Goal: Information Seeking & Learning: Learn about a topic

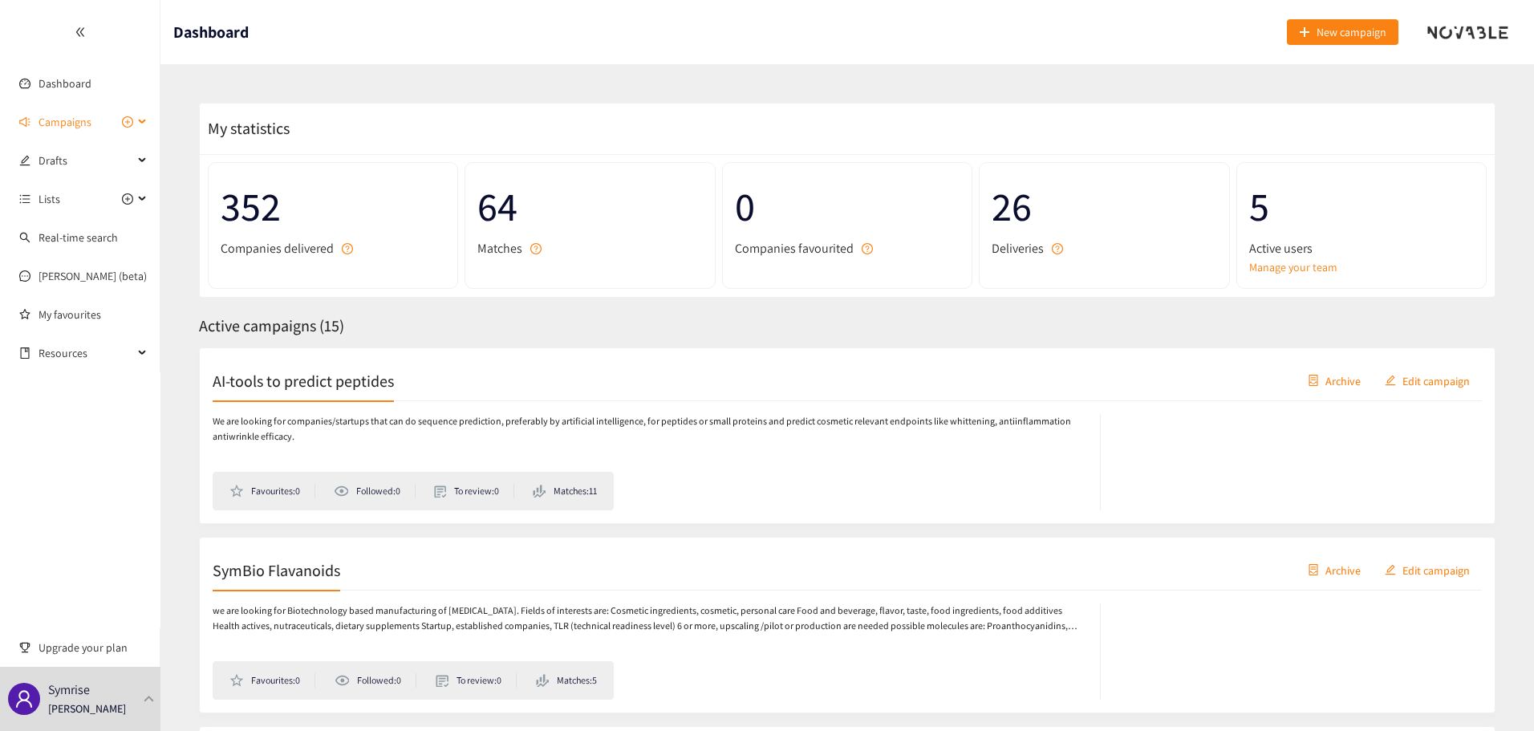
click at [136, 125] on div "Campaigns" at bounding box center [80, 122] width 160 height 32
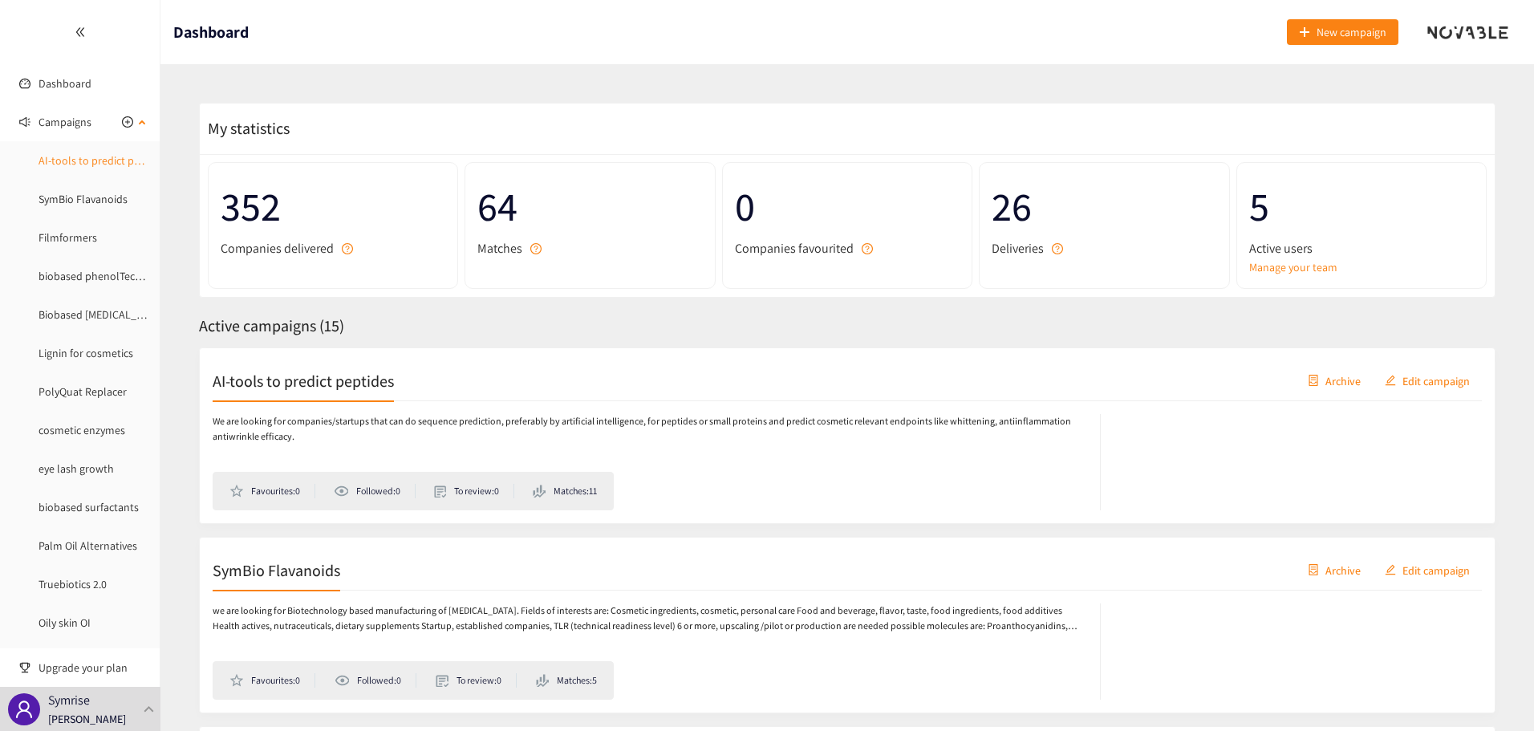
click at [111, 153] on link "AI-tools to predict peptides" at bounding box center [104, 160] width 131 height 14
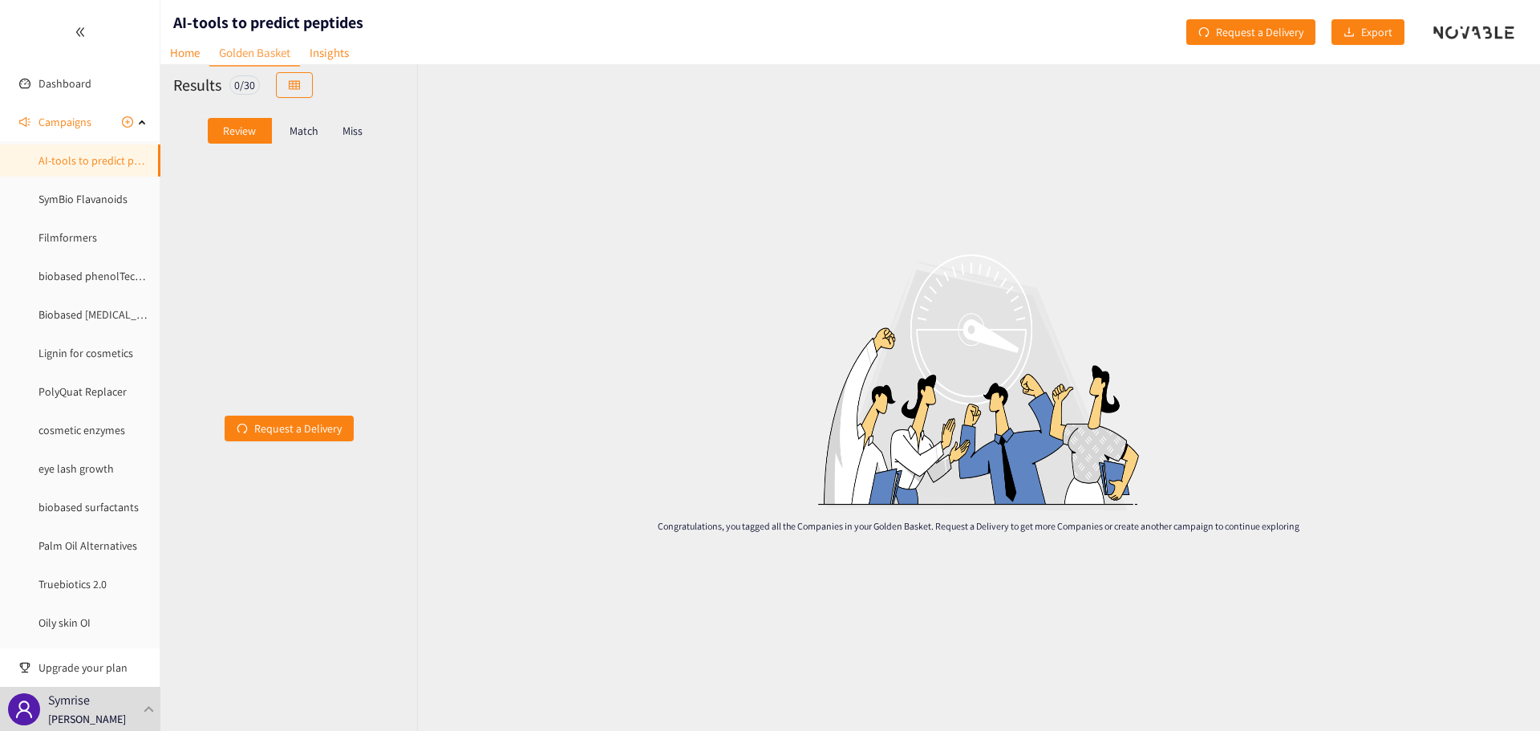
click at [296, 138] on div "Match" at bounding box center [304, 131] width 64 height 26
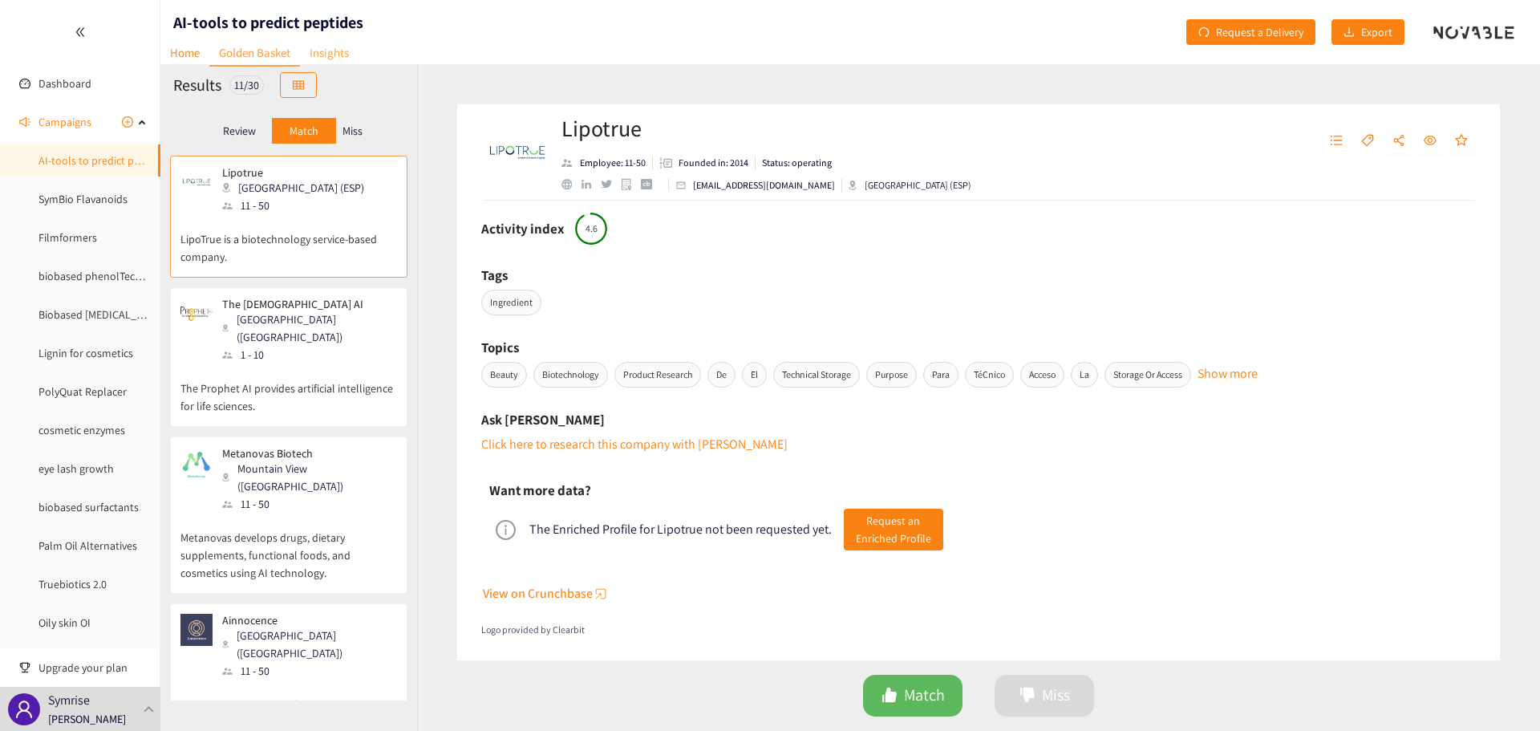
click at [329, 51] on link "Insights" at bounding box center [329, 52] width 59 height 25
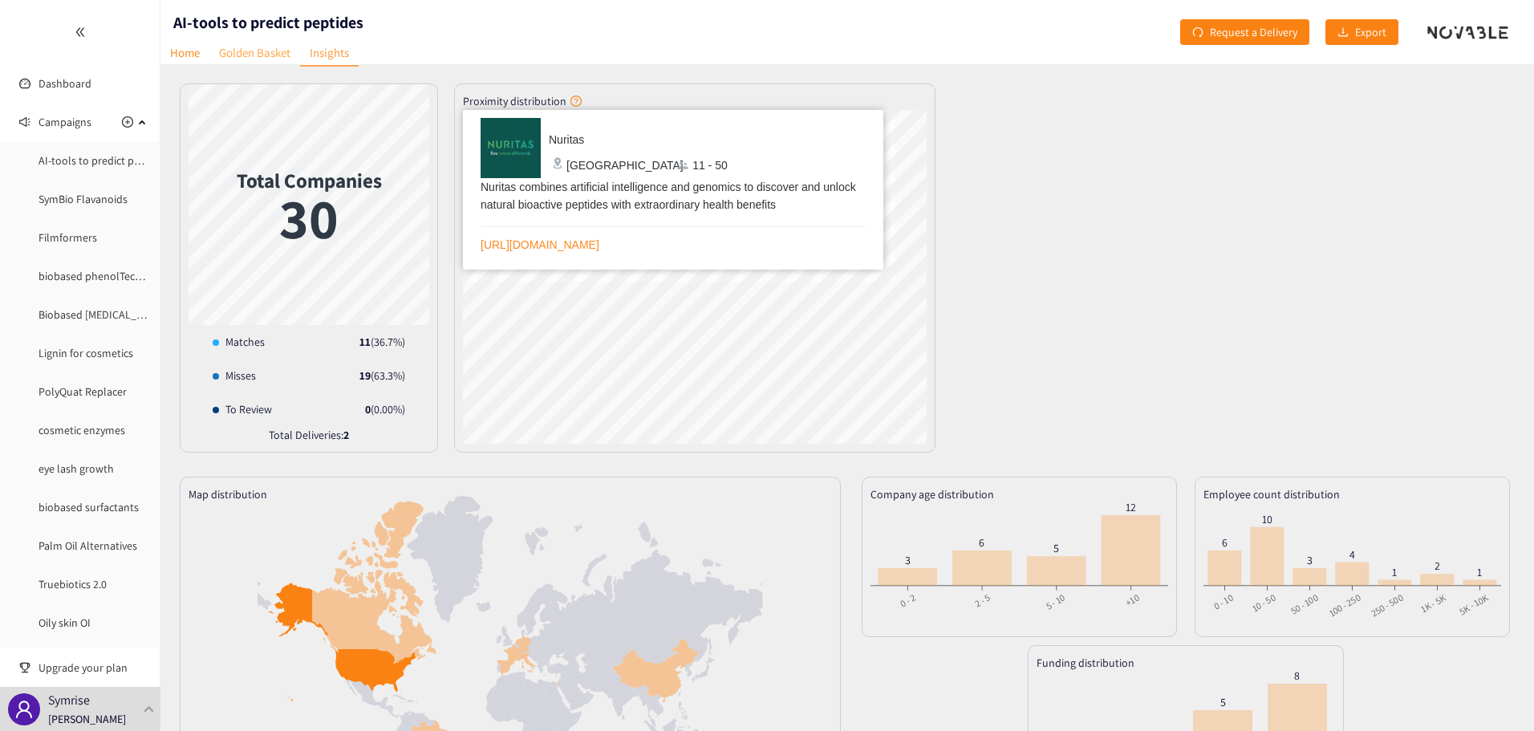
click at [270, 53] on link "Golden Basket" at bounding box center [254, 52] width 91 height 25
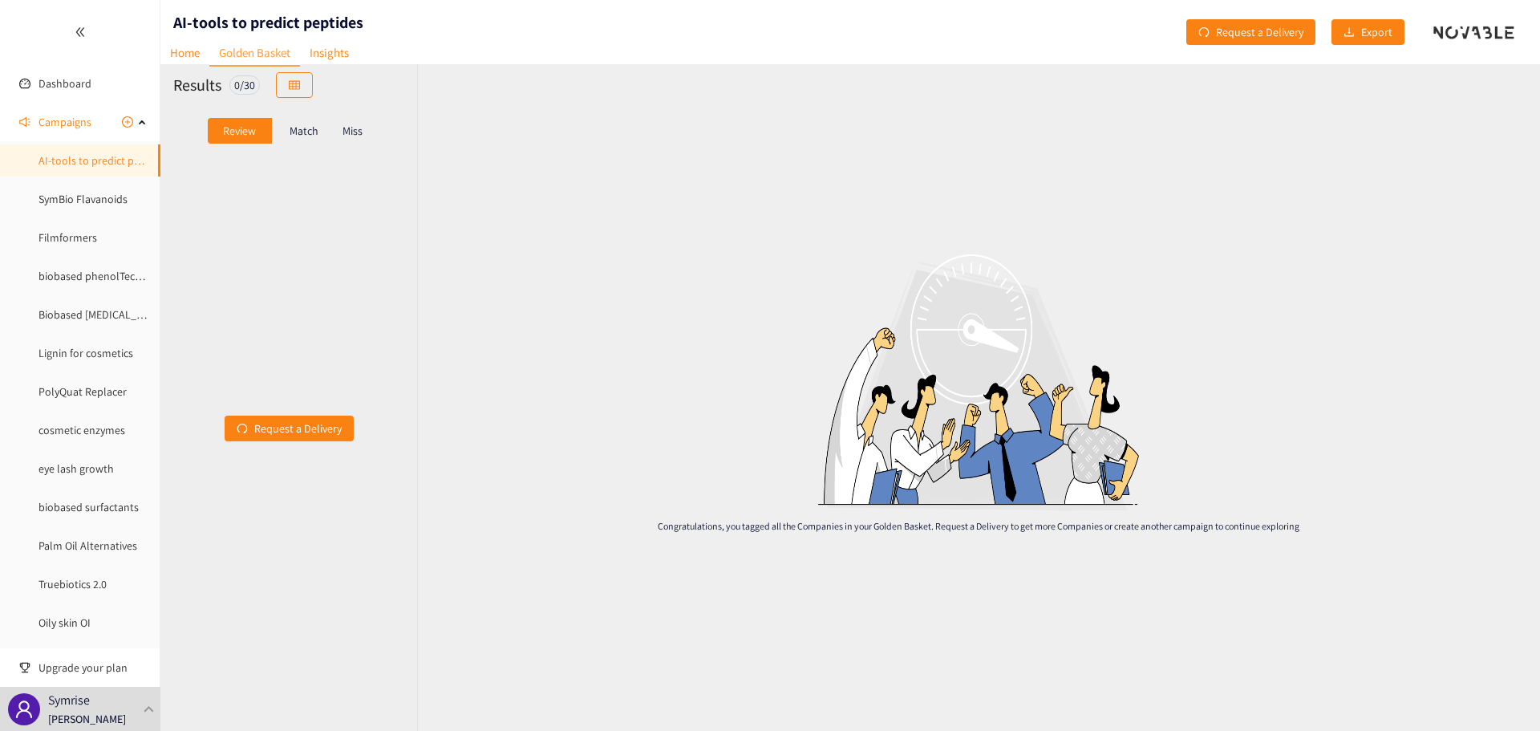
click at [299, 125] on p "Match" at bounding box center [304, 130] width 29 height 13
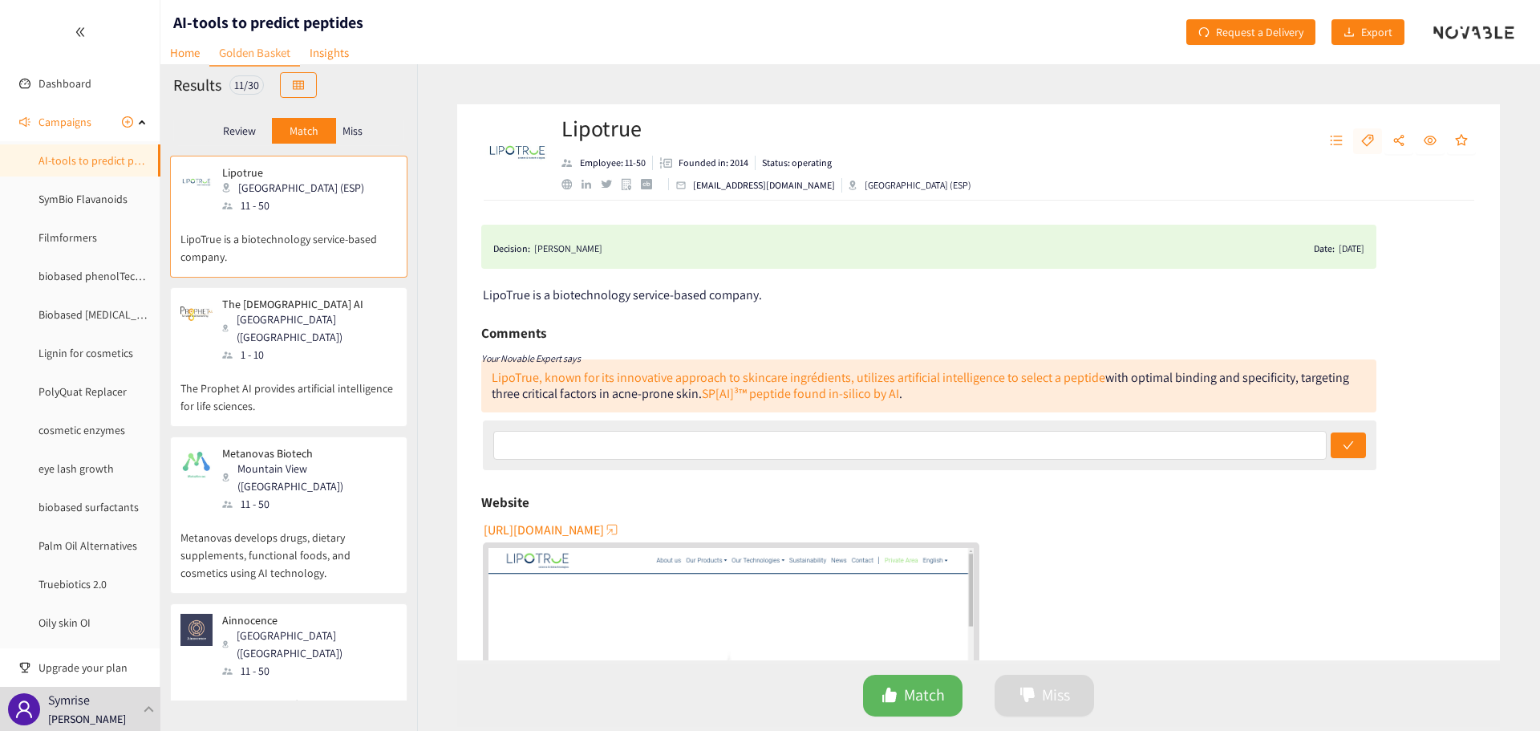
click at [1380, 141] on button "button" at bounding box center [1367, 141] width 29 height 26
click at [1175, 299] on div "LipoTrue is a biotechnology service-based company." at bounding box center [980, 295] width 994 height 20
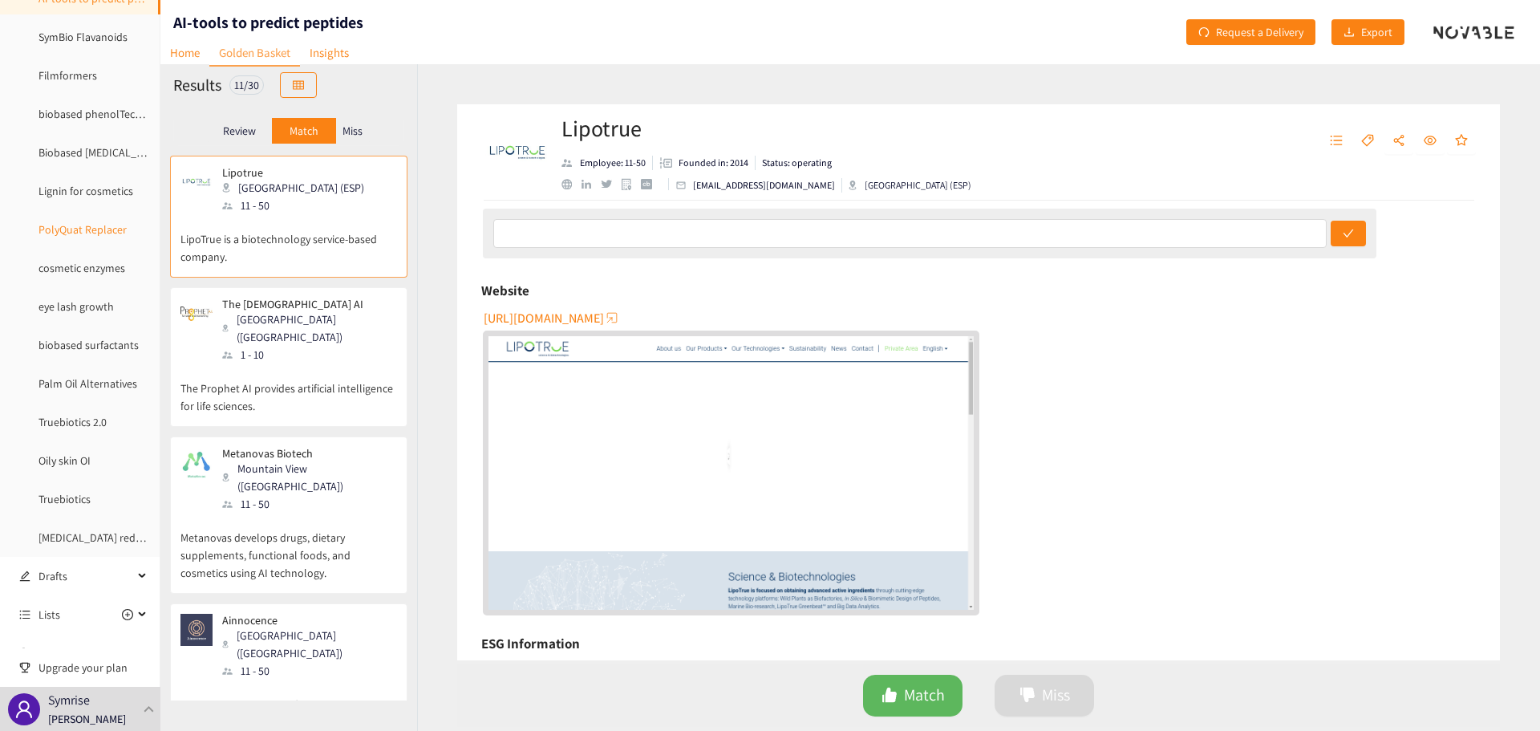
scroll to position [302, 0]
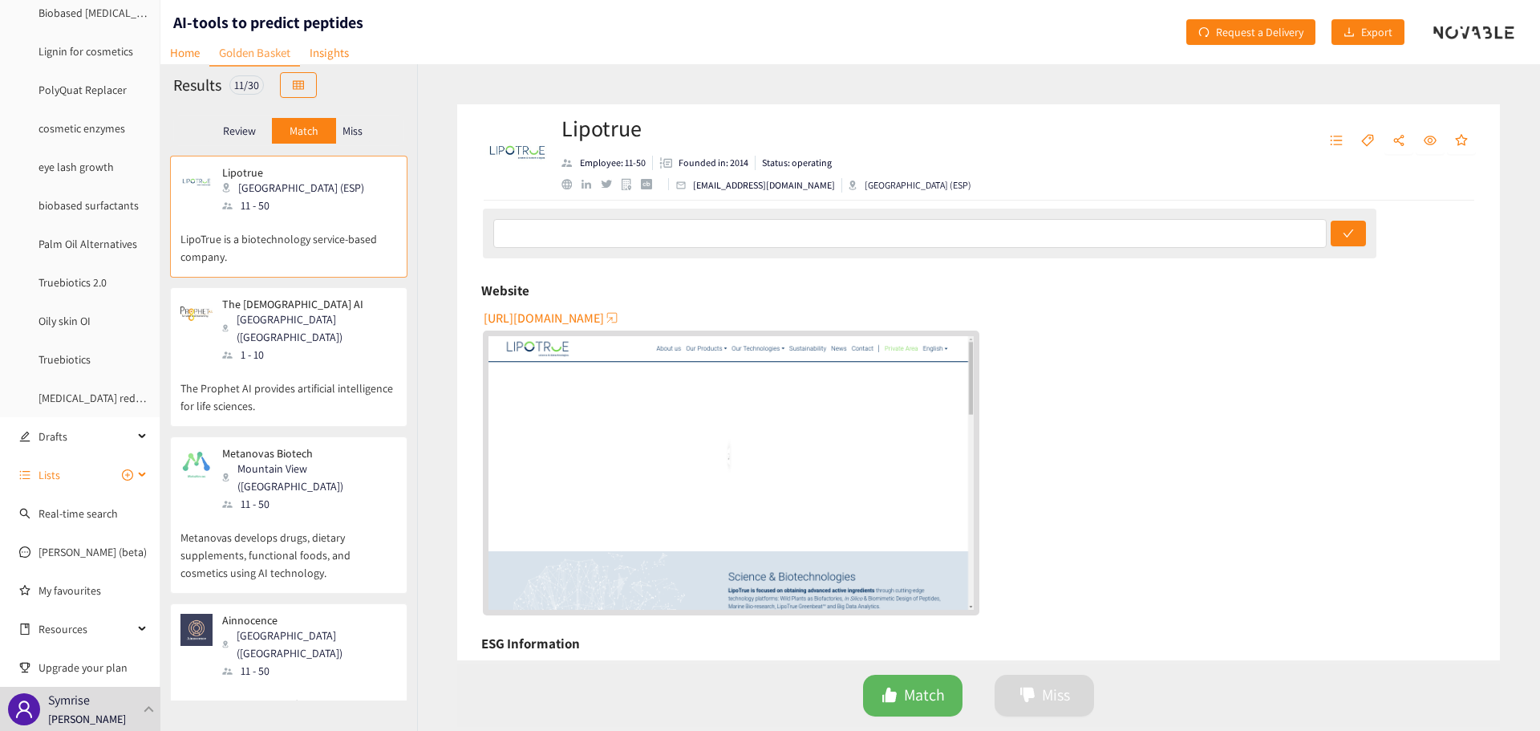
click at [140, 475] on icon at bounding box center [144, 475] width 8 height 0
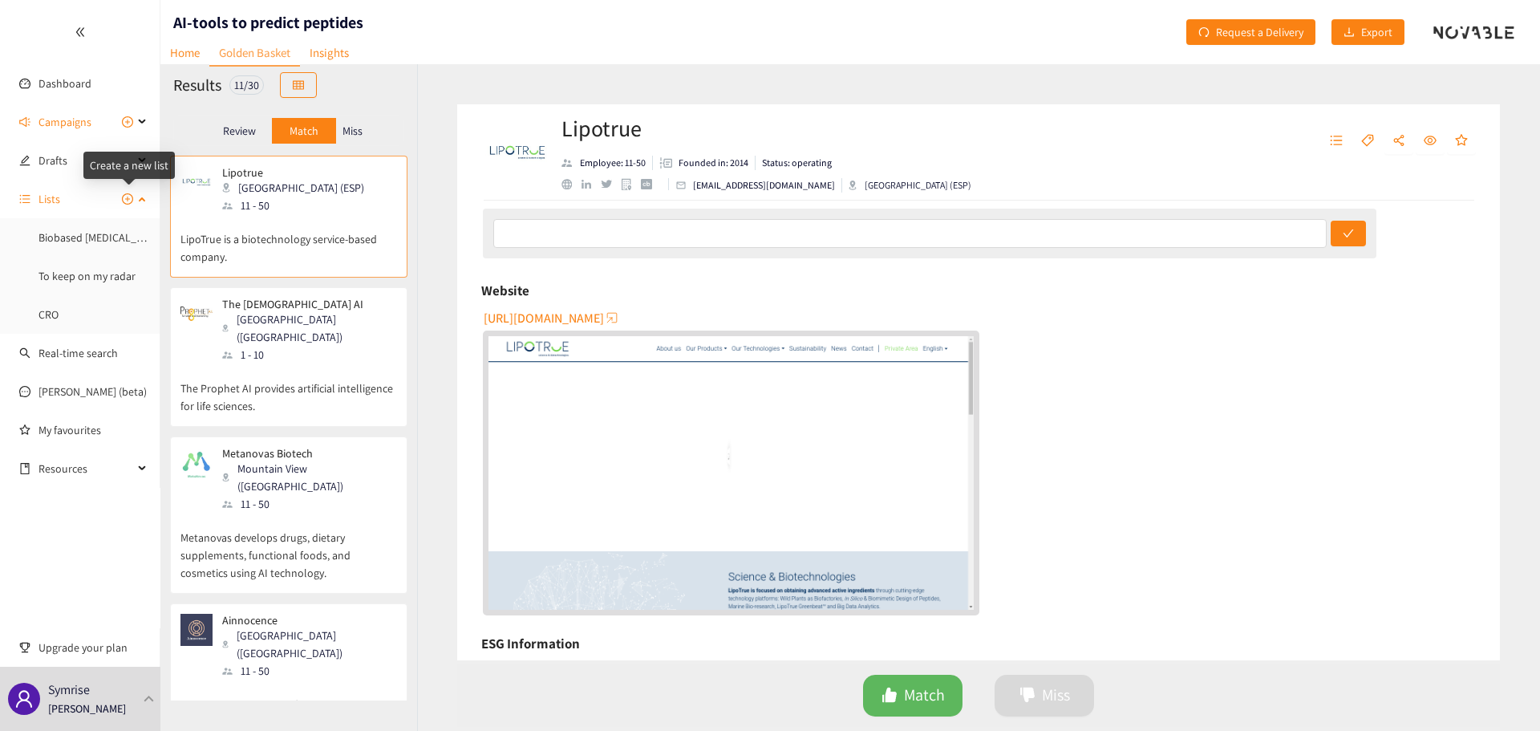
click at [128, 199] on icon "plus-circle" at bounding box center [127, 199] width 5 height 5
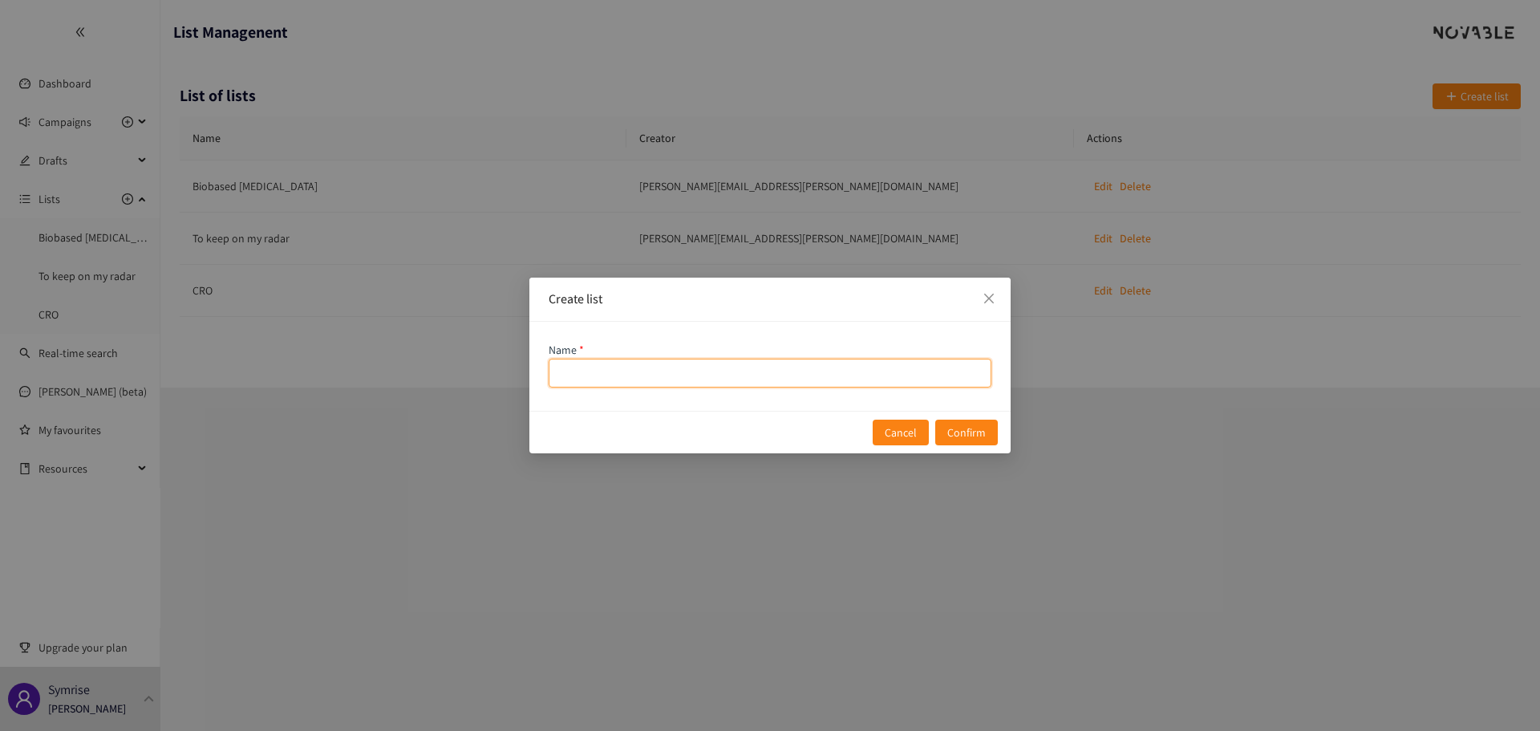
click at [551, 367] on input "name" at bounding box center [770, 373] width 443 height 29
type input "AI-based peptide prediction"
drag, startPoint x: 814, startPoint y: 497, endPoint x: 970, endPoint y: 513, distance: 156.5
click at [972, 574] on div "Create list Name Cancel Confirm" at bounding box center [770, 365] width 1540 height 731
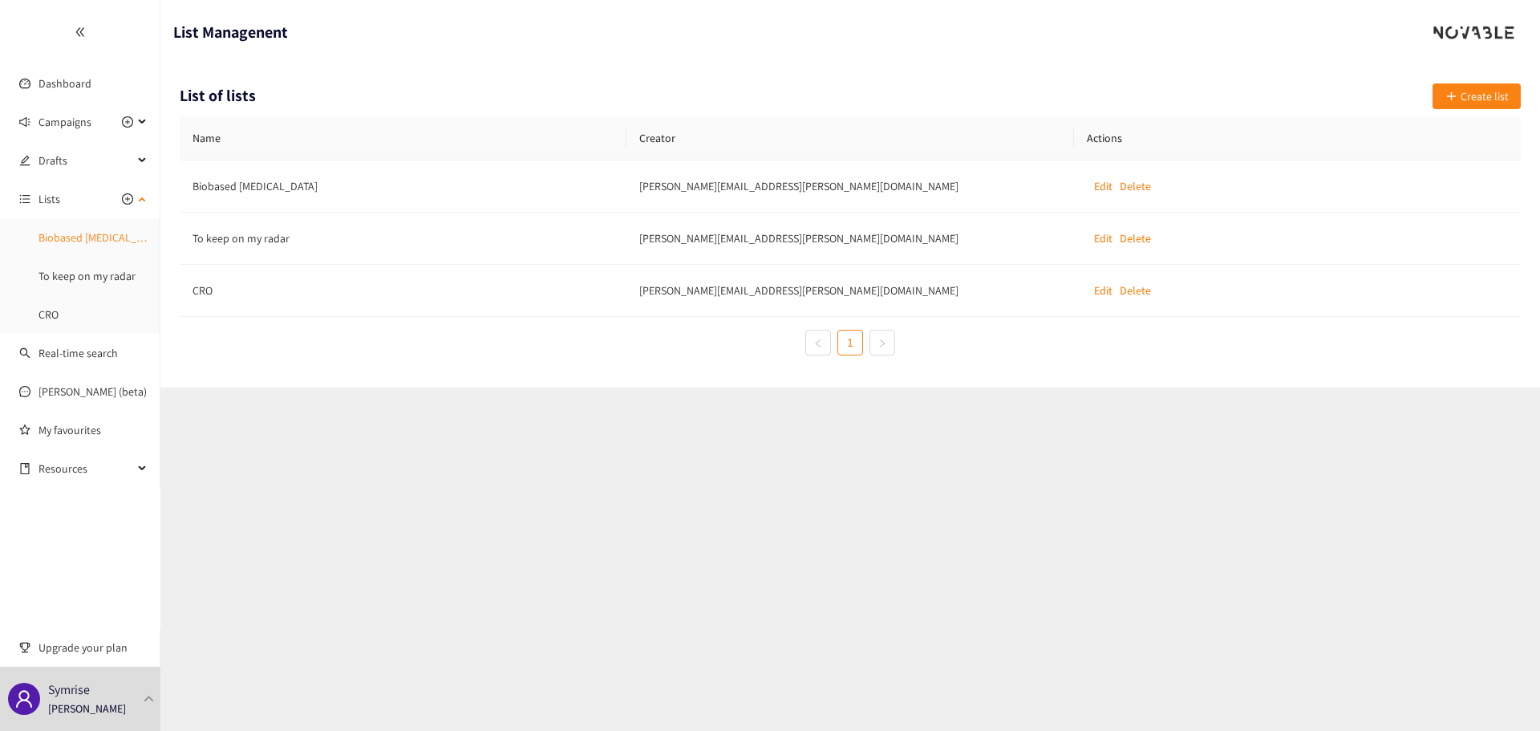
click at [104, 245] on link "Biobased [MEDICAL_DATA]" at bounding box center [101, 237] width 125 height 14
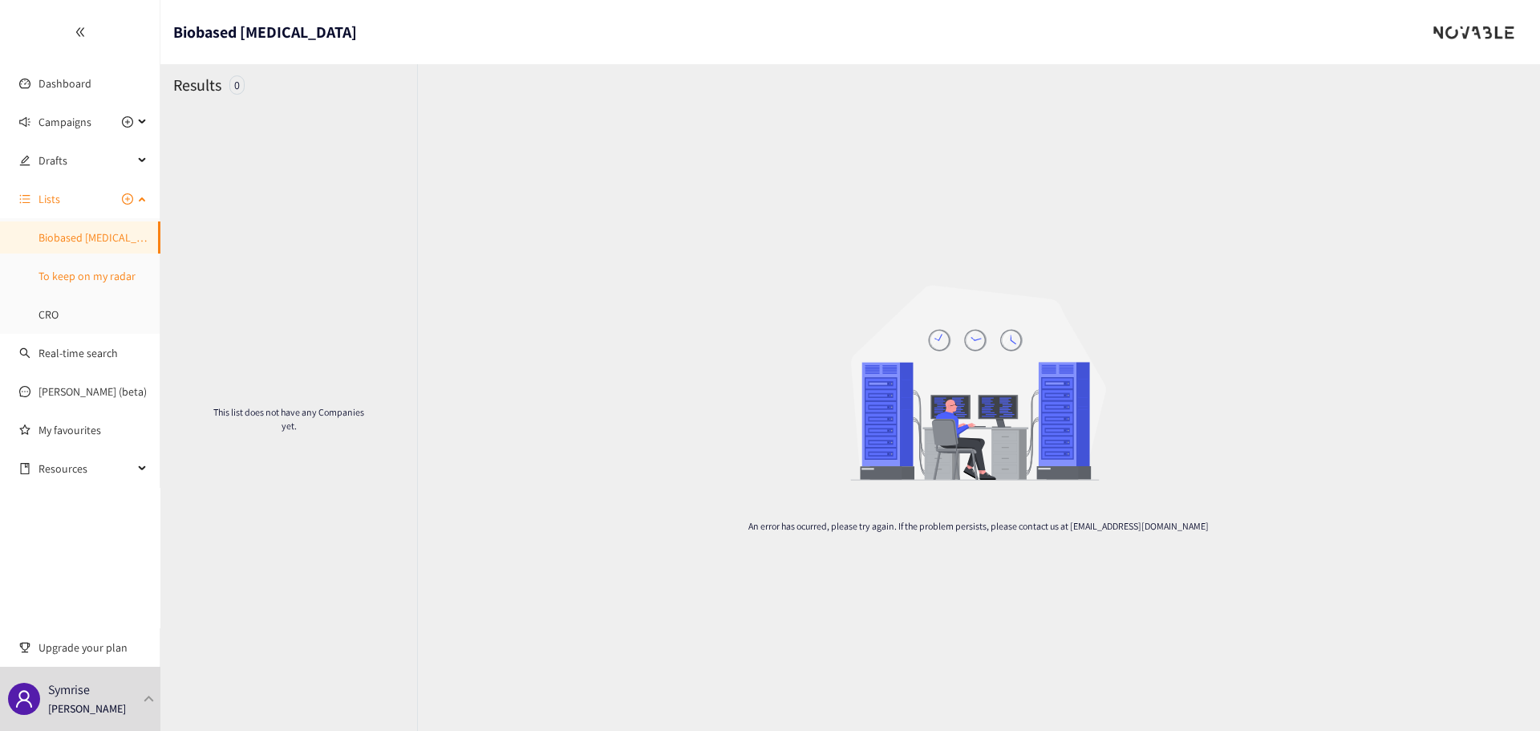
click at [109, 274] on link "To keep on my radar" at bounding box center [87, 276] width 97 height 14
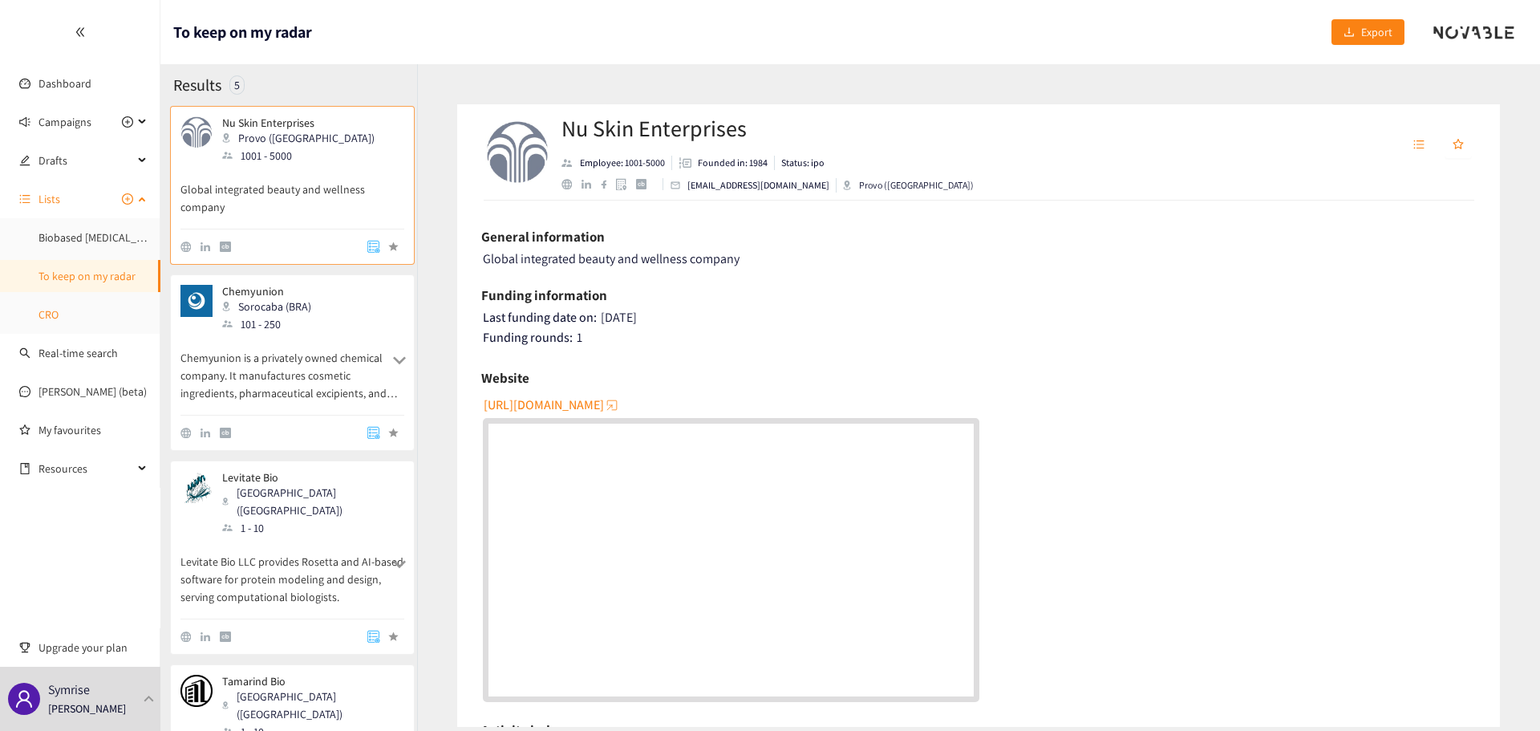
click at [53, 322] on link "CRO" at bounding box center [49, 314] width 20 height 14
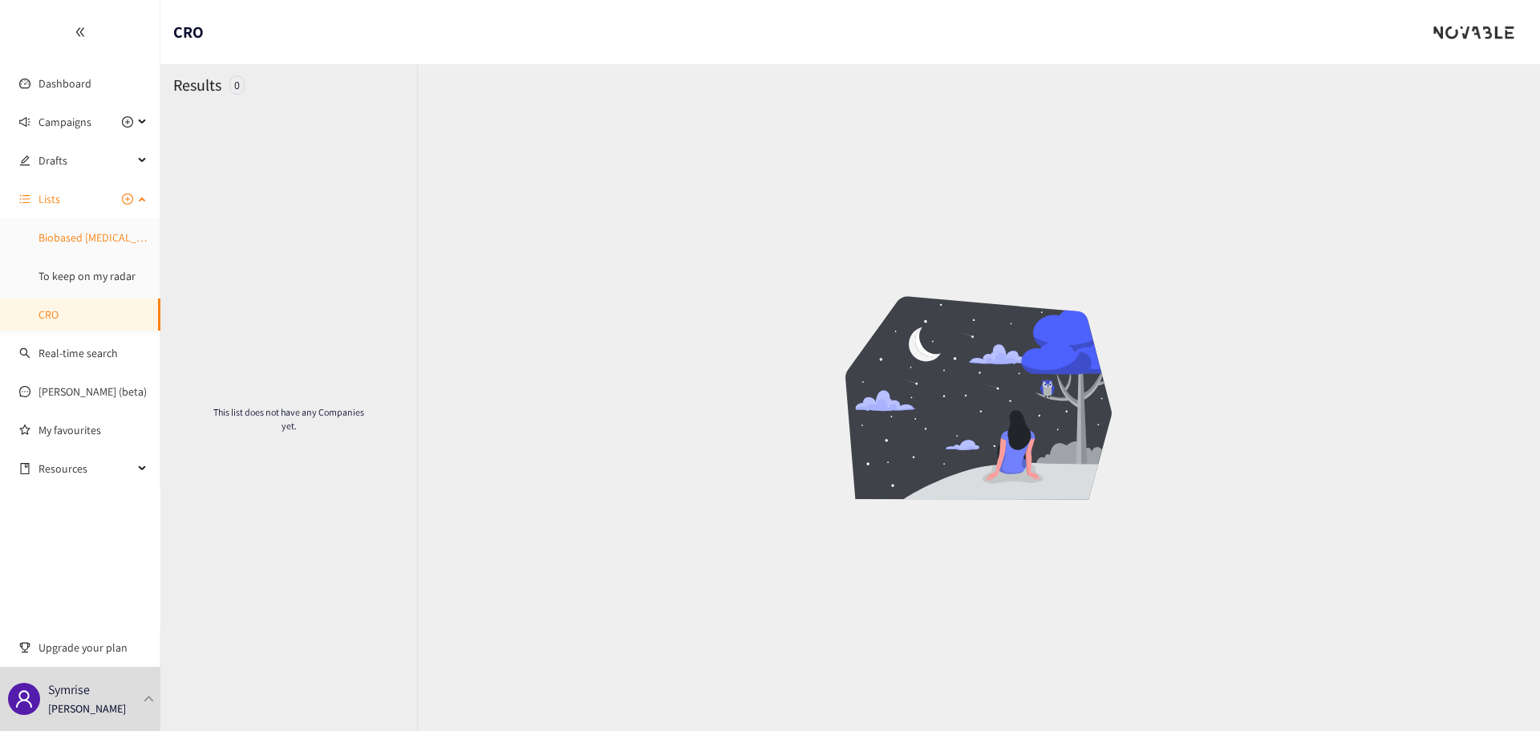
click at [79, 245] on link "Biobased [MEDICAL_DATA]" at bounding box center [101, 237] width 125 height 14
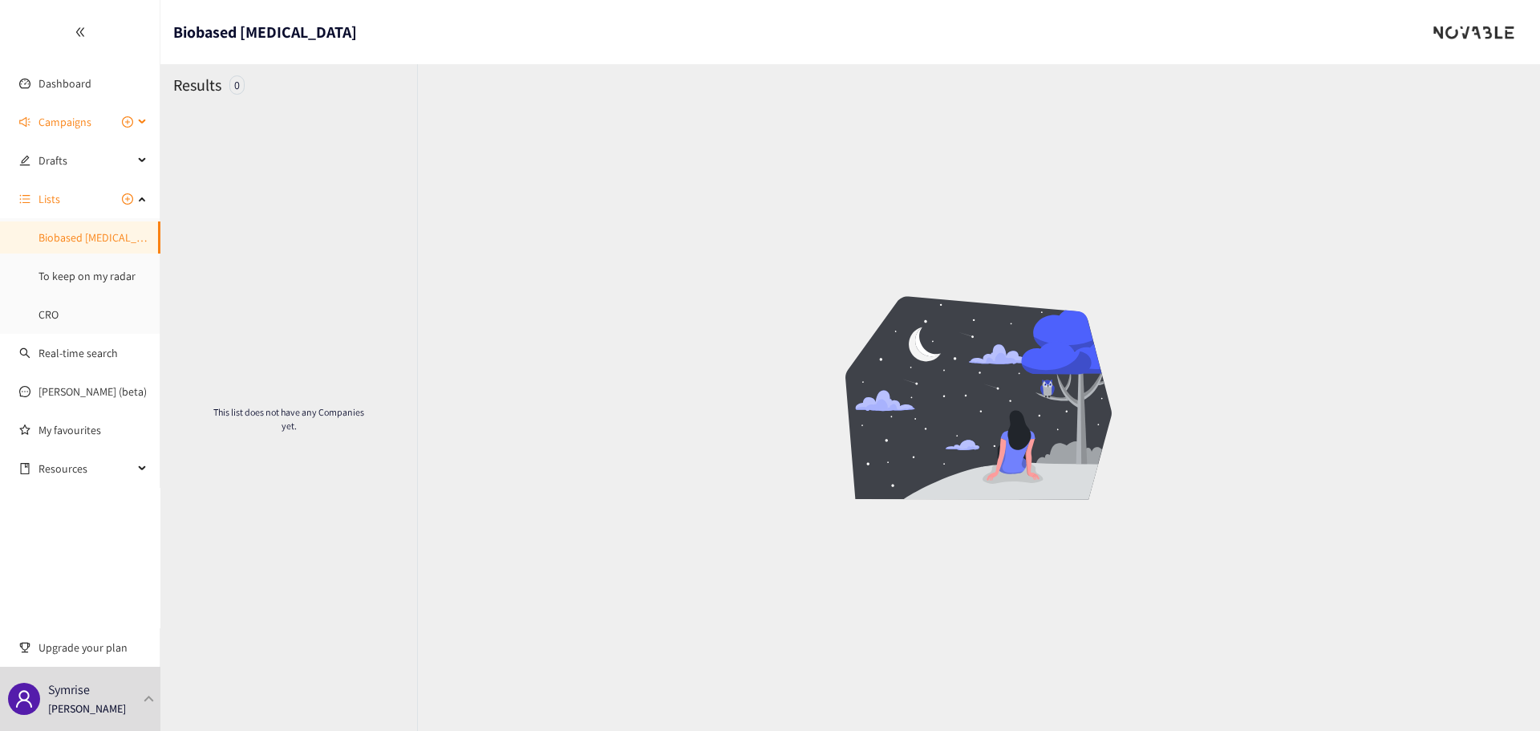
click at [136, 123] on div "Campaigns" at bounding box center [80, 122] width 160 height 32
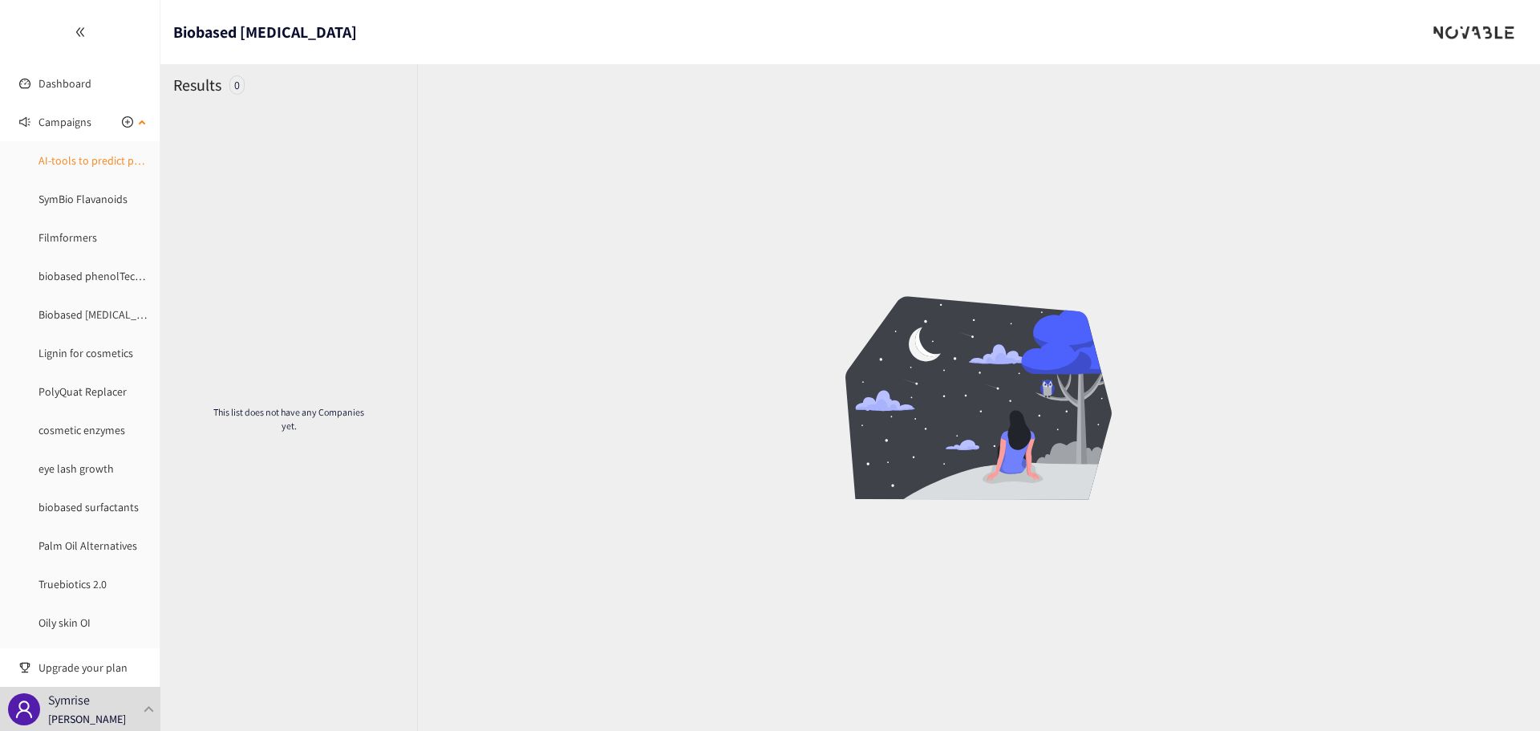
click at [111, 153] on link "AI-tools to predict peptides" at bounding box center [104, 160] width 131 height 14
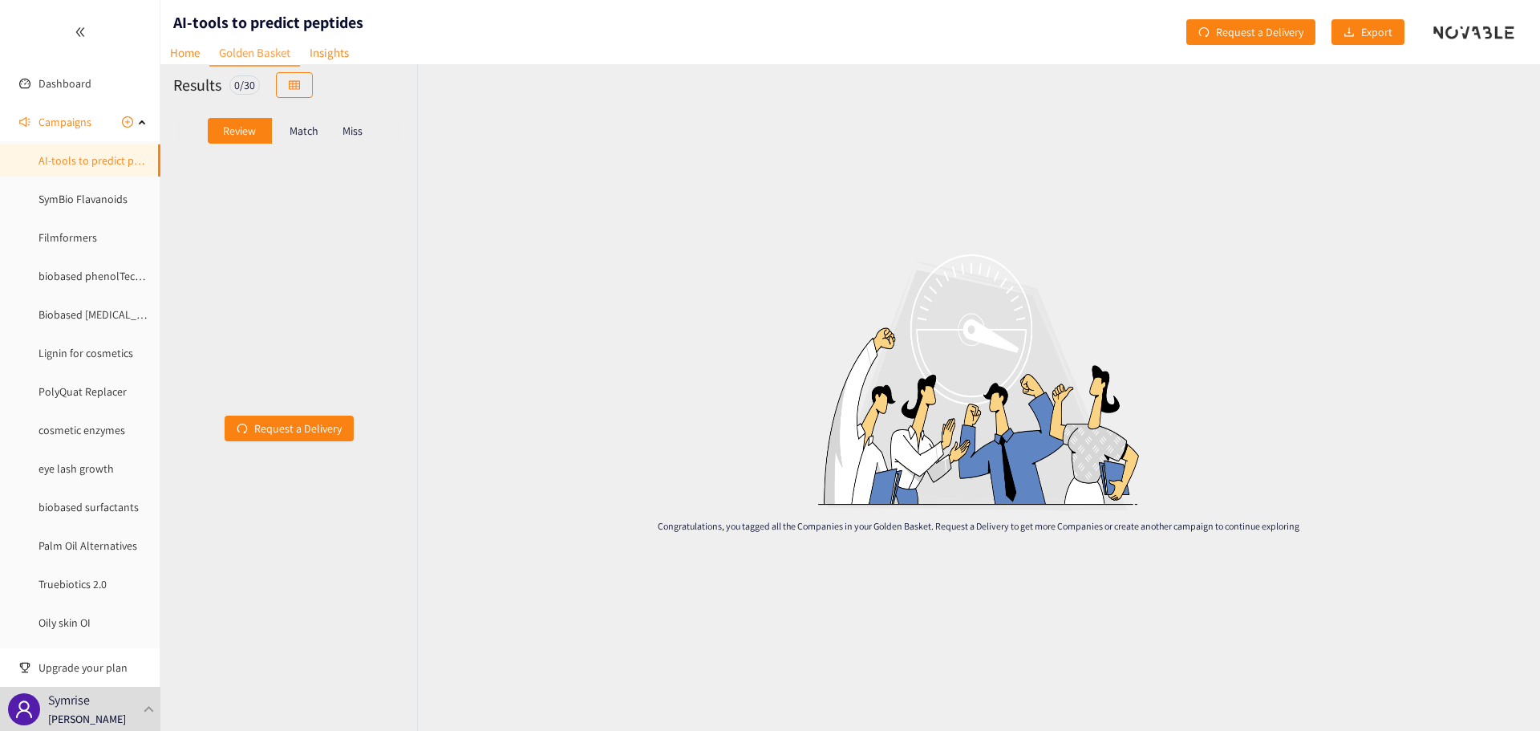
click at [299, 131] on p "Match" at bounding box center [304, 130] width 29 height 13
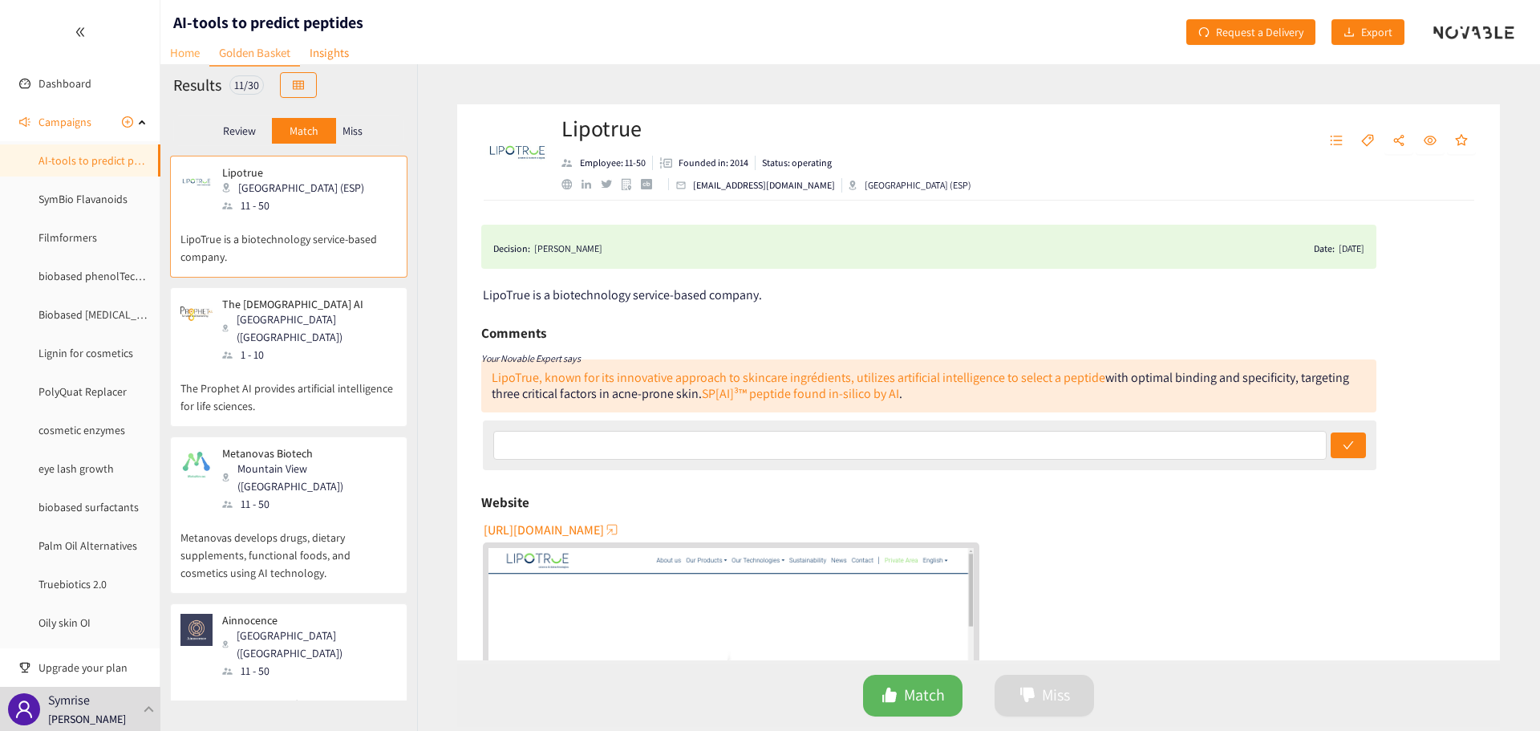
click at [187, 54] on link "Home" at bounding box center [184, 52] width 49 height 25
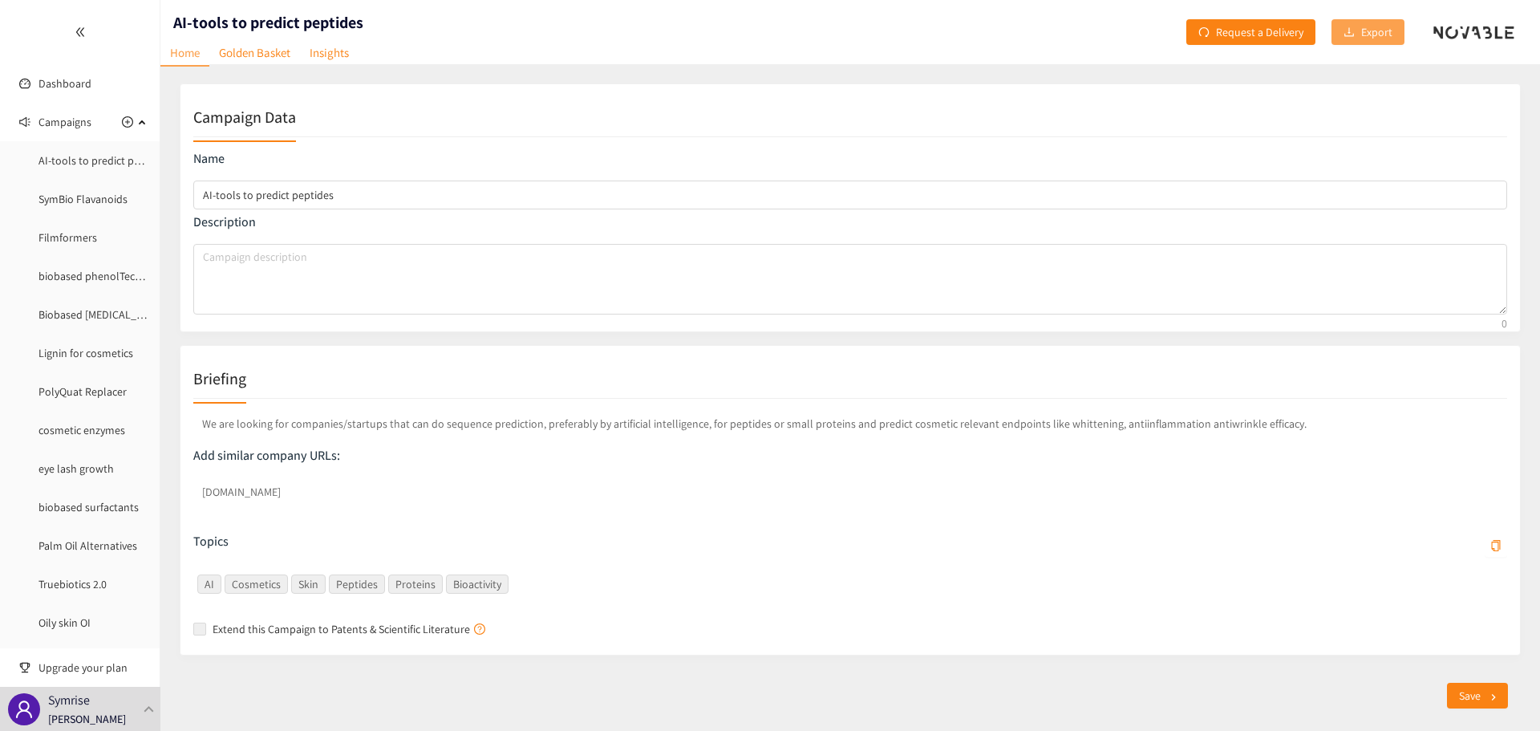
click at [1364, 39] on span "Export" at bounding box center [1376, 32] width 31 height 18
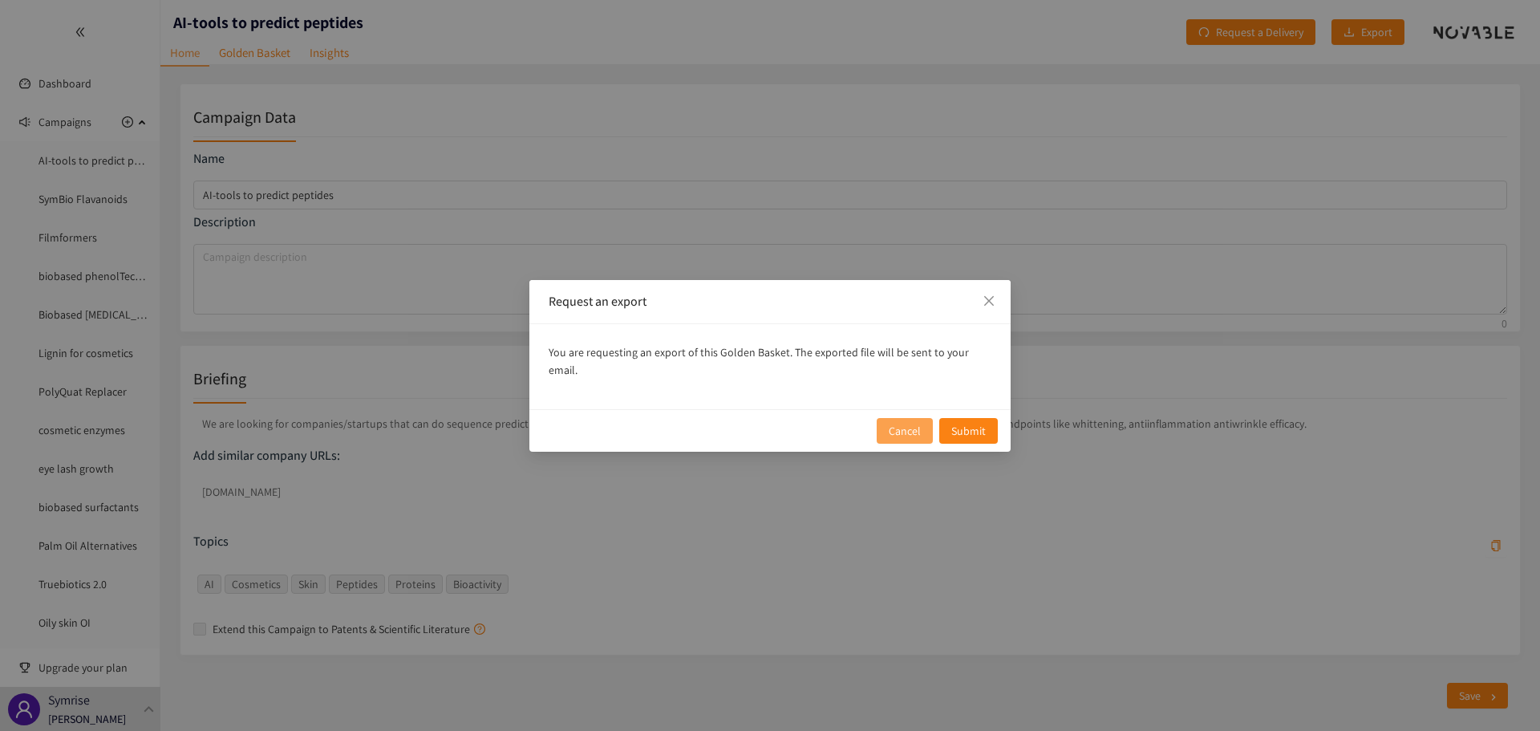
click at [923, 423] on button "Cancel" at bounding box center [905, 431] width 56 height 26
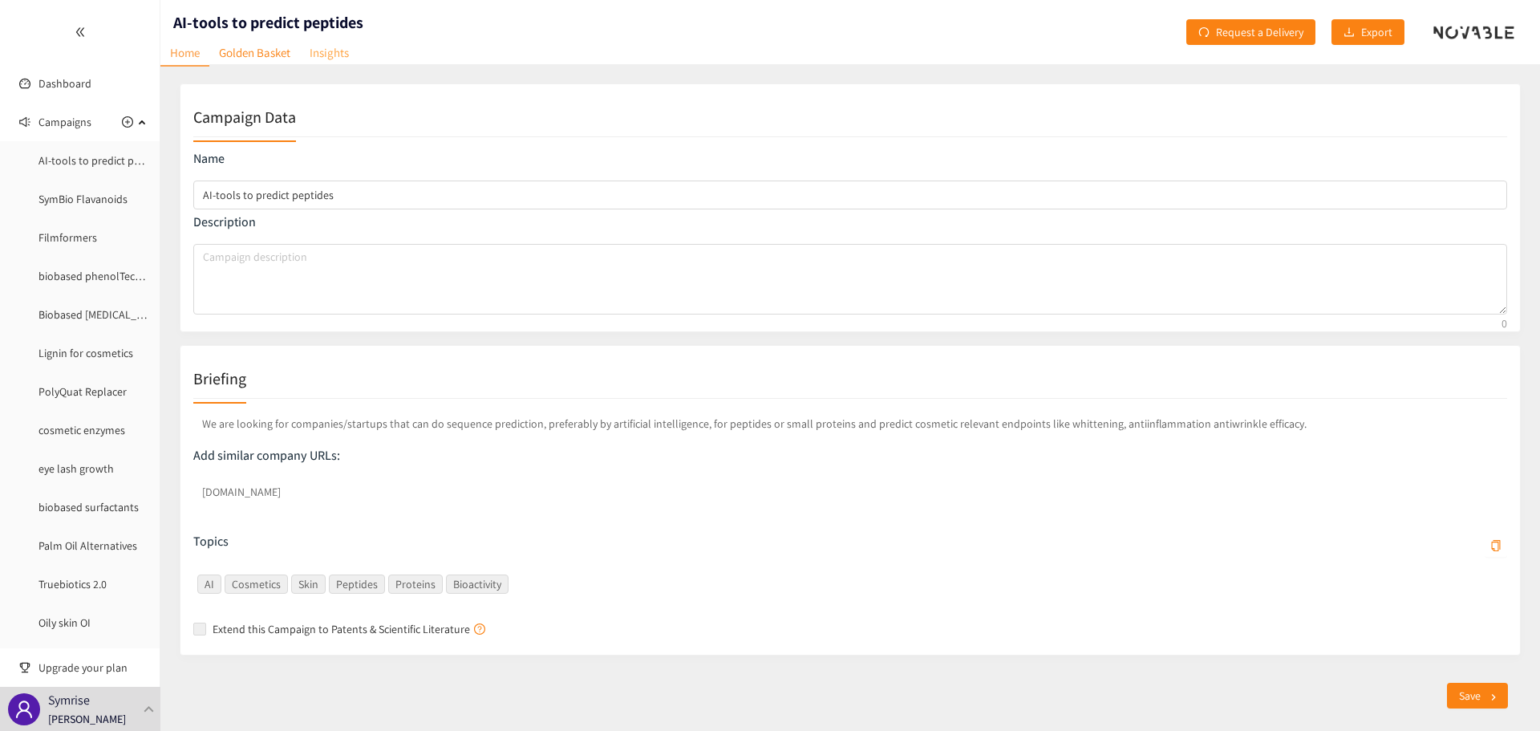
click at [329, 57] on link "Insights" at bounding box center [329, 52] width 59 height 25
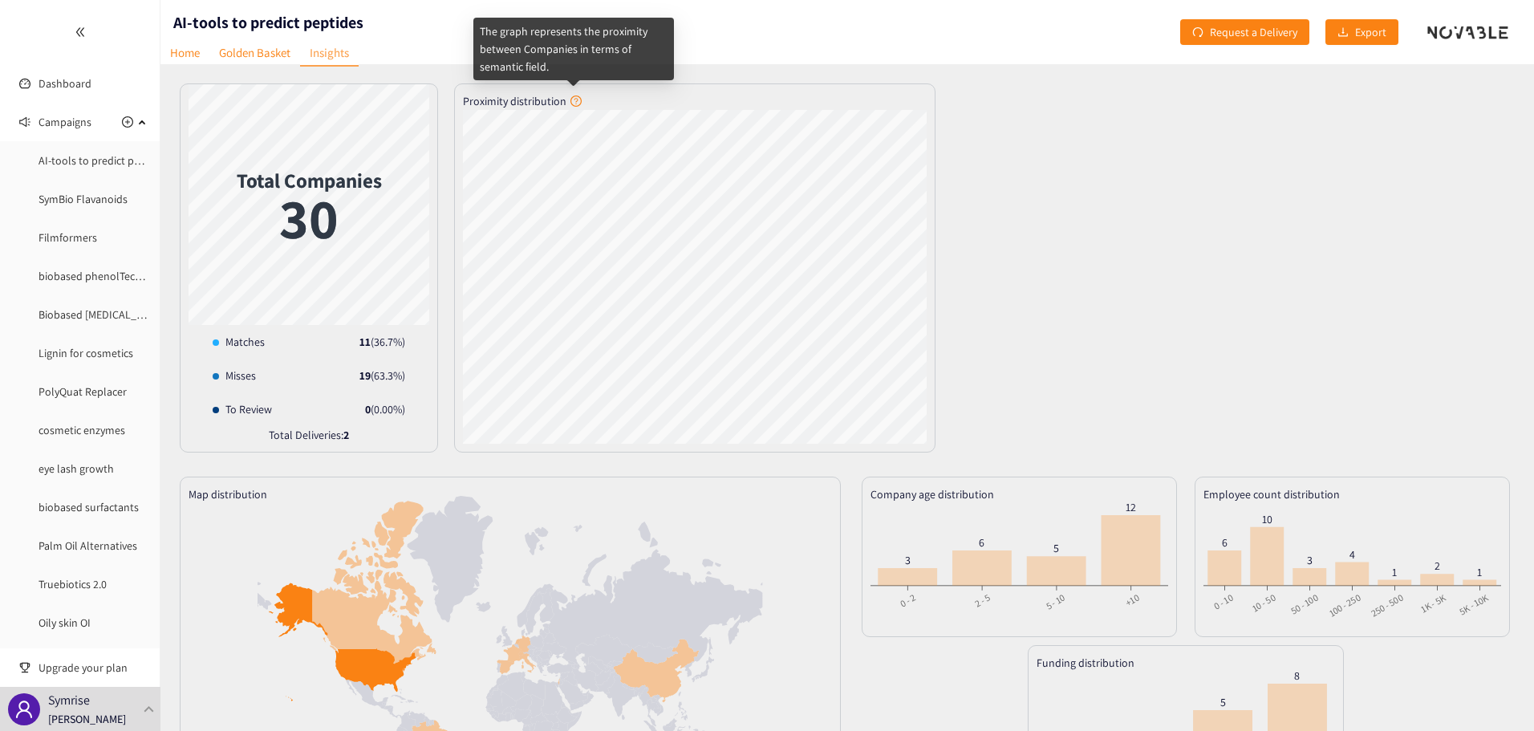
click at [573, 103] on icon "question-circle" at bounding box center [575, 100] width 11 height 11
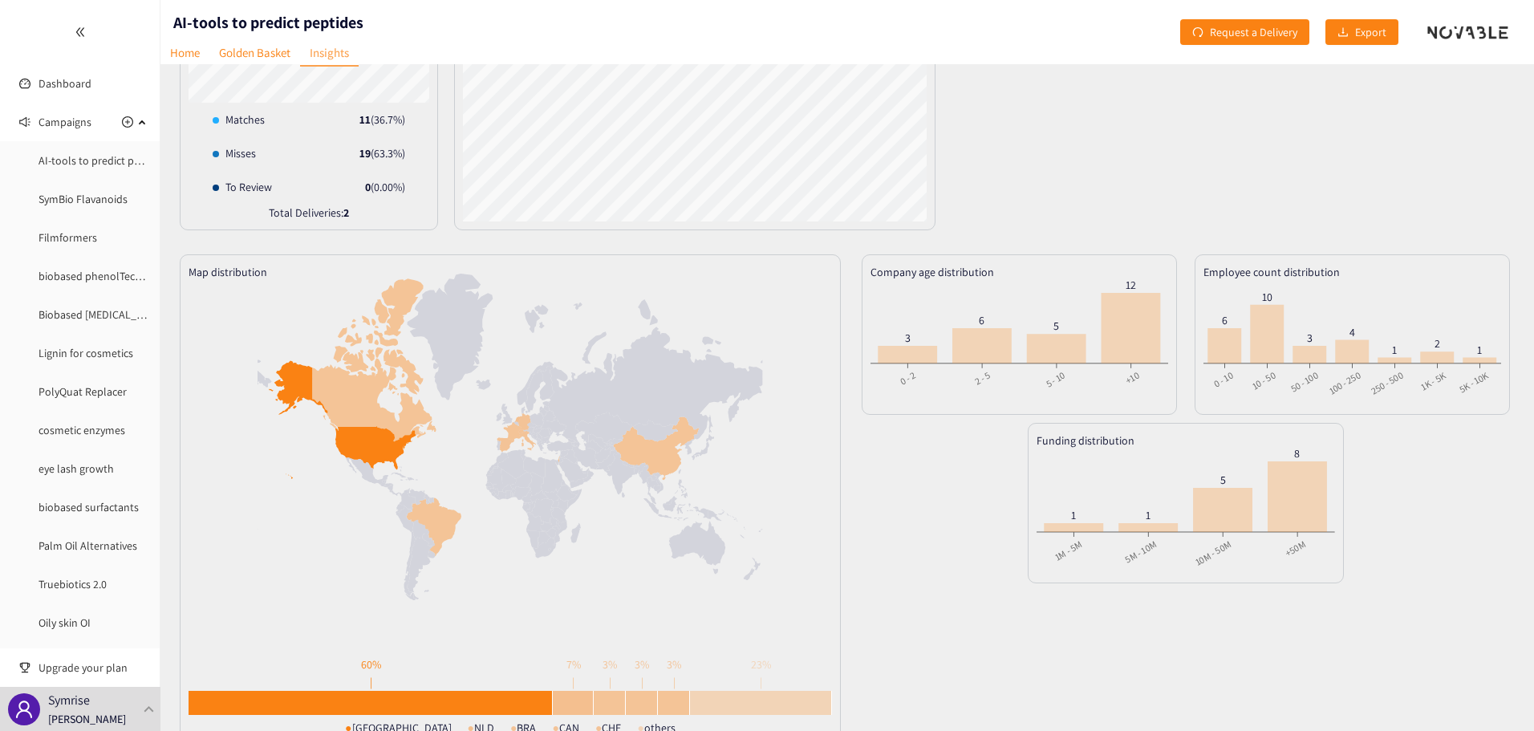
scroll to position [256, 0]
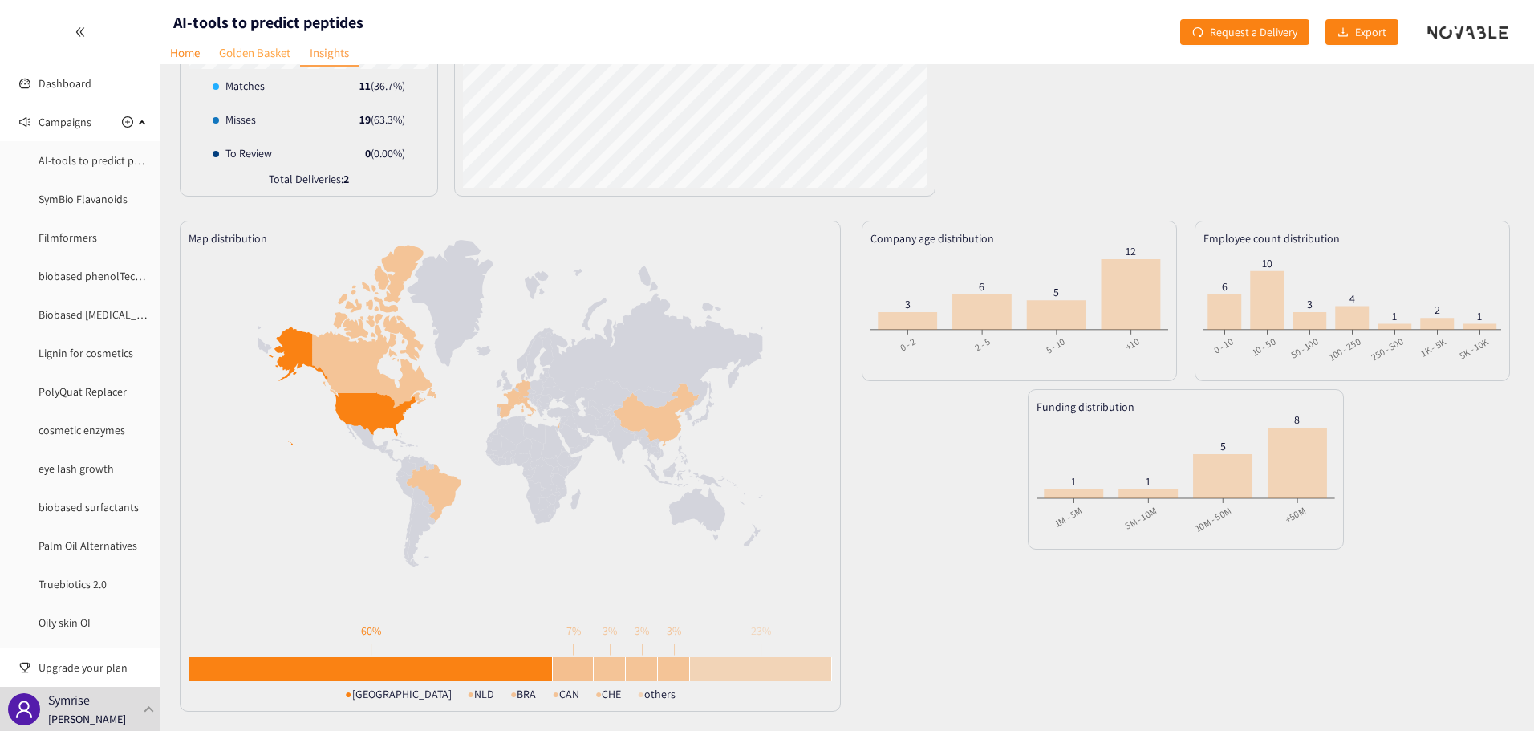
click at [264, 59] on link "Golden Basket" at bounding box center [254, 52] width 91 height 25
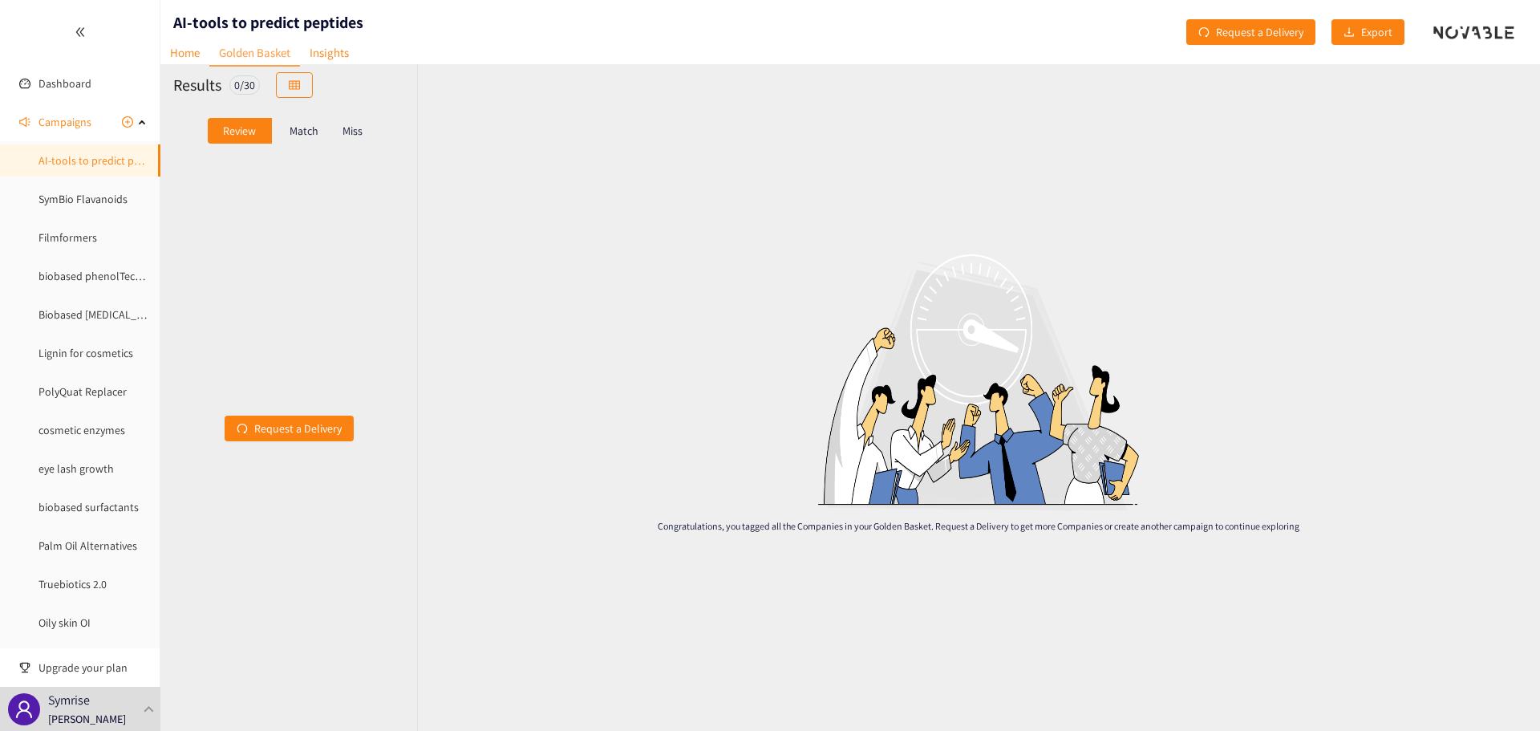
click at [294, 127] on p "Match" at bounding box center [304, 130] width 29 height 13
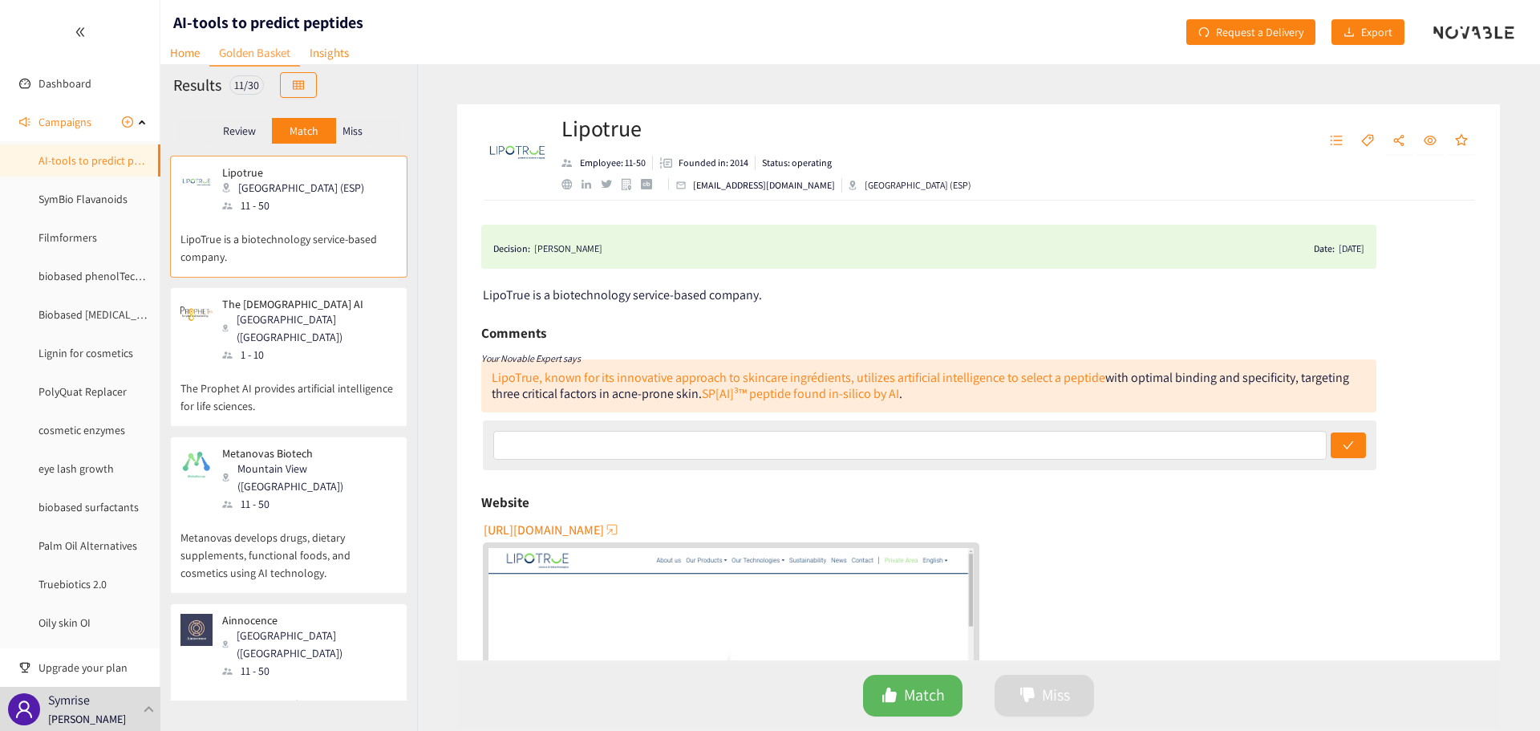
click at [237, 298] on p "The [DEMOGRAPHIC_DATA] AI" at bounding box center [304, 304] width 164 height 13
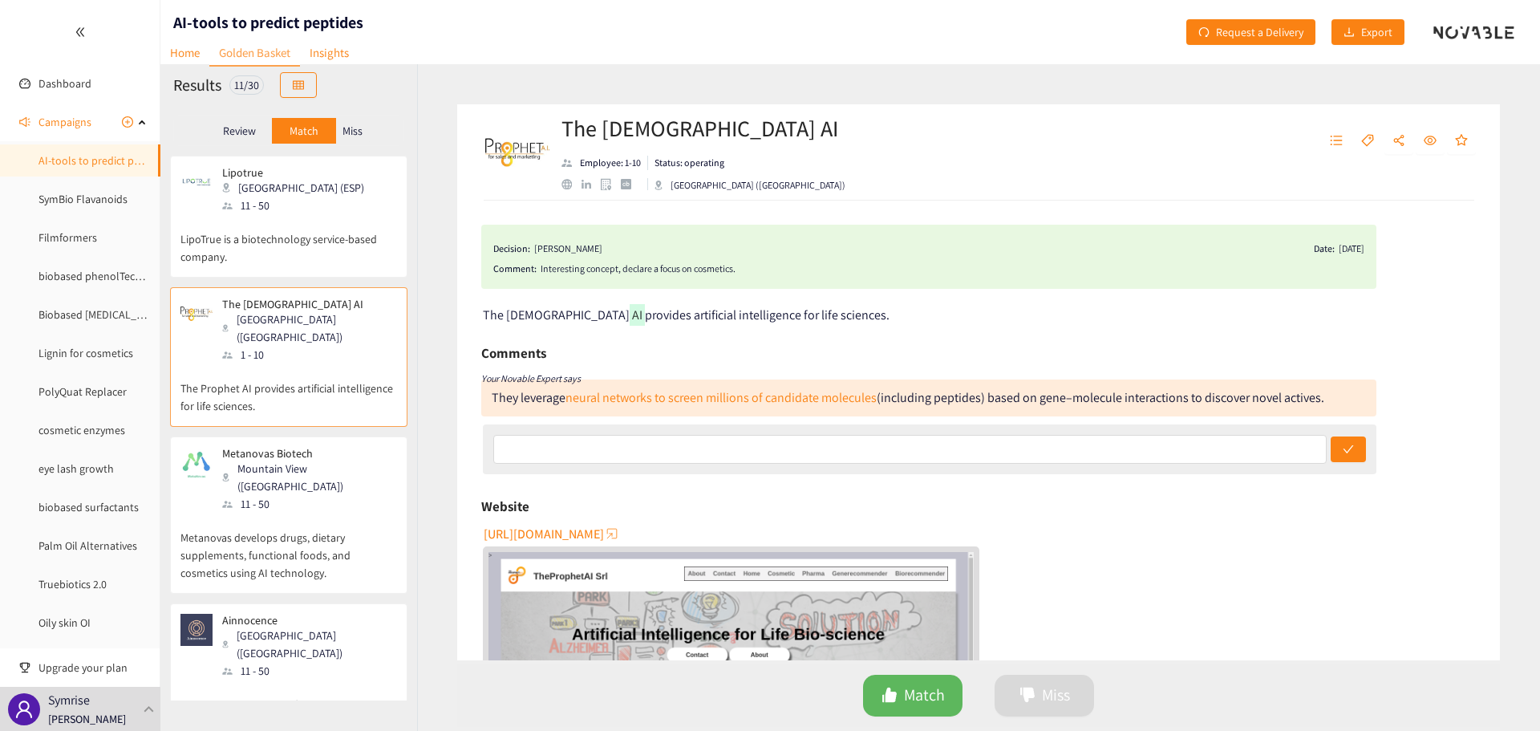
click at [528, 536] on span "[URL][DOMAIN_NAME]" at bounding box center [544, 534] width 120 height 20
click at [364, 513] on p "Metanovas develops drugs, dietary supplements, functional foods, and cosmetics …" at bounding box center [289, 547] width 217 height 69
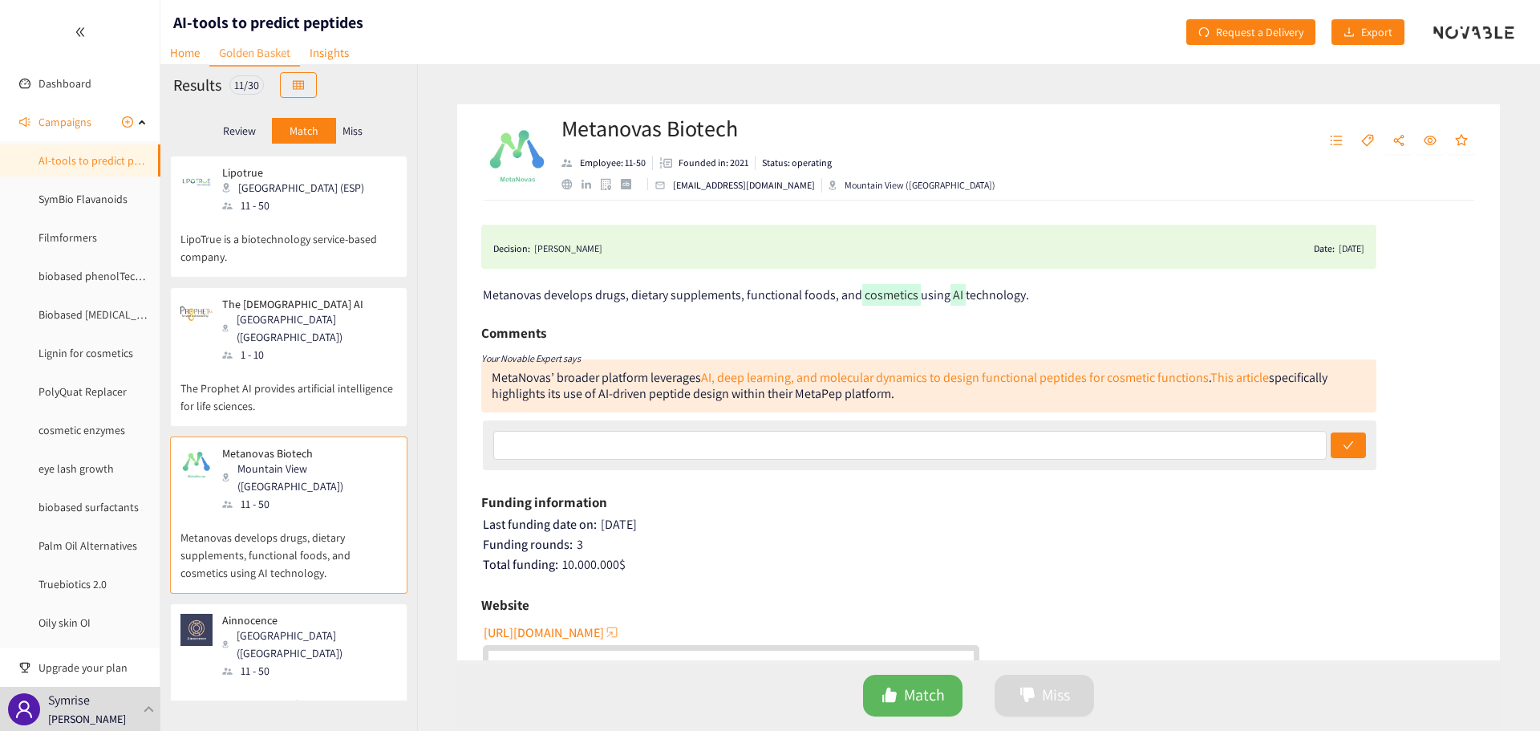
click at [603, 628] on span "[URL][DOMAIN_NAME]" at bounding box center [544, 633] width 120 height 20
click at [298, 662] on div "11 - 50" at bounding box center [308, 671] width 173 height 18
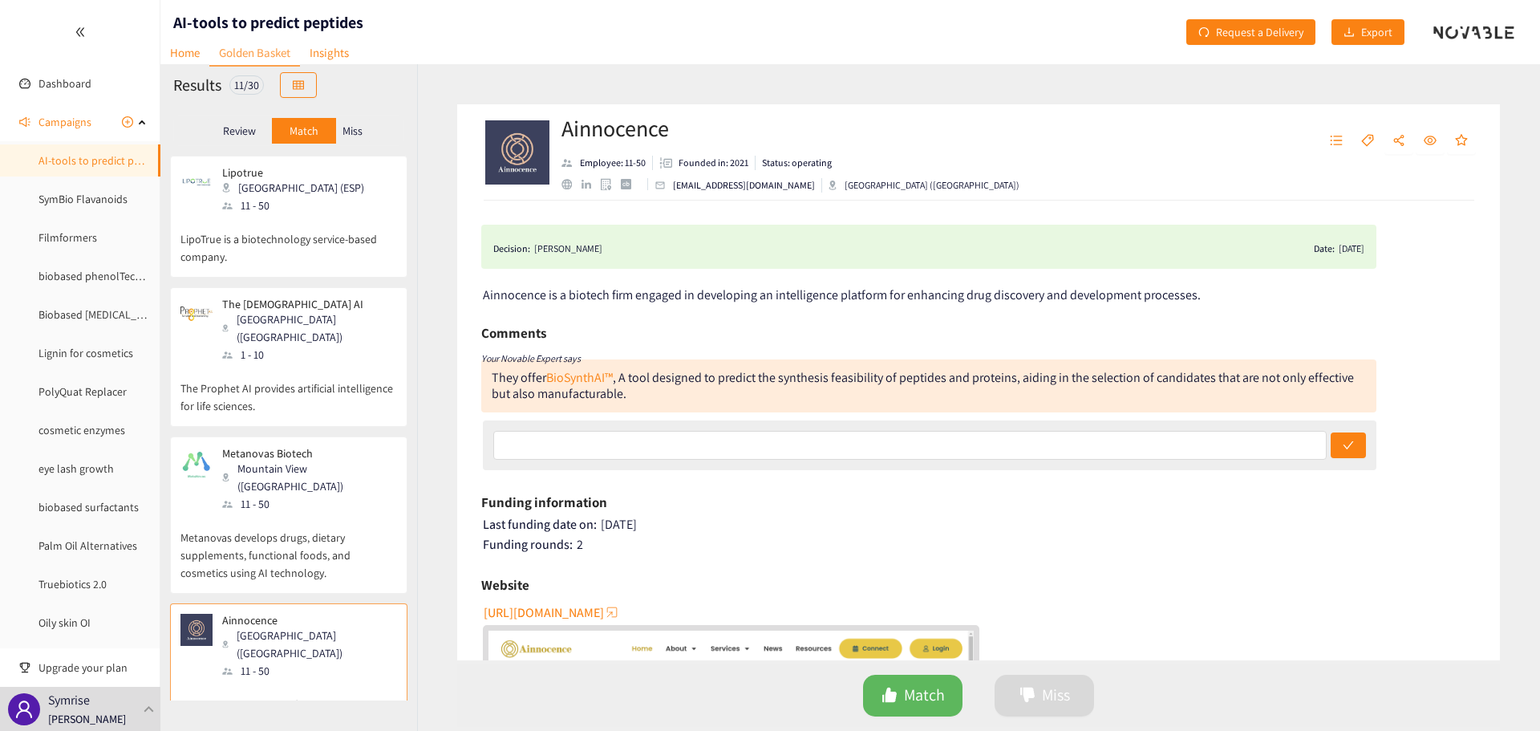
click at [604, 605] on span "[URL][DOMAIN_NAME]" at bounding box center [544, 612] width 120 height 20
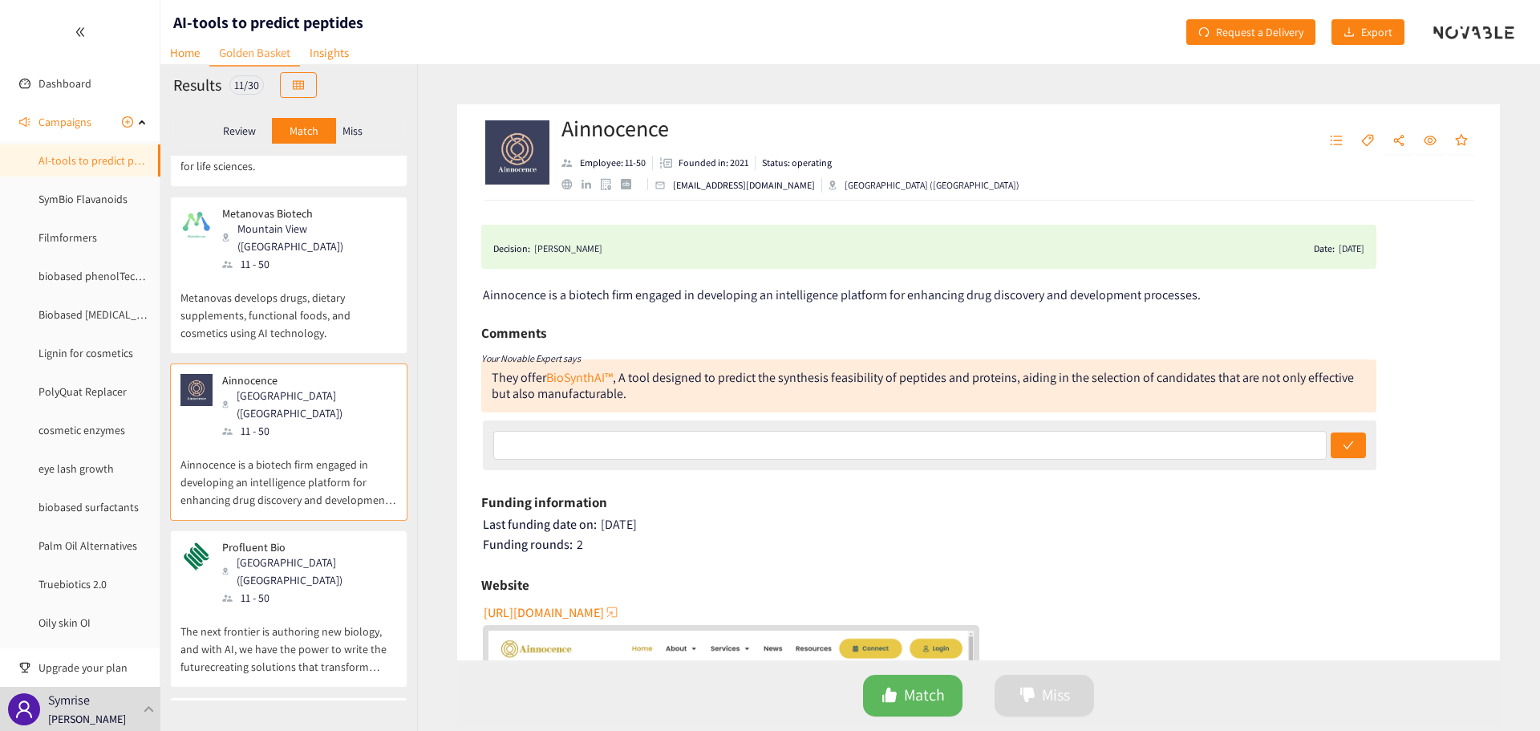
scroll to position [241, 0]
click at [363, 540] on div "Profluent Bio [GEOGRAPHIC_DATA] ([GEOGRAPHIC_DATA]) 11 - 50" at bounding box center [289, 573] width 217 height 66
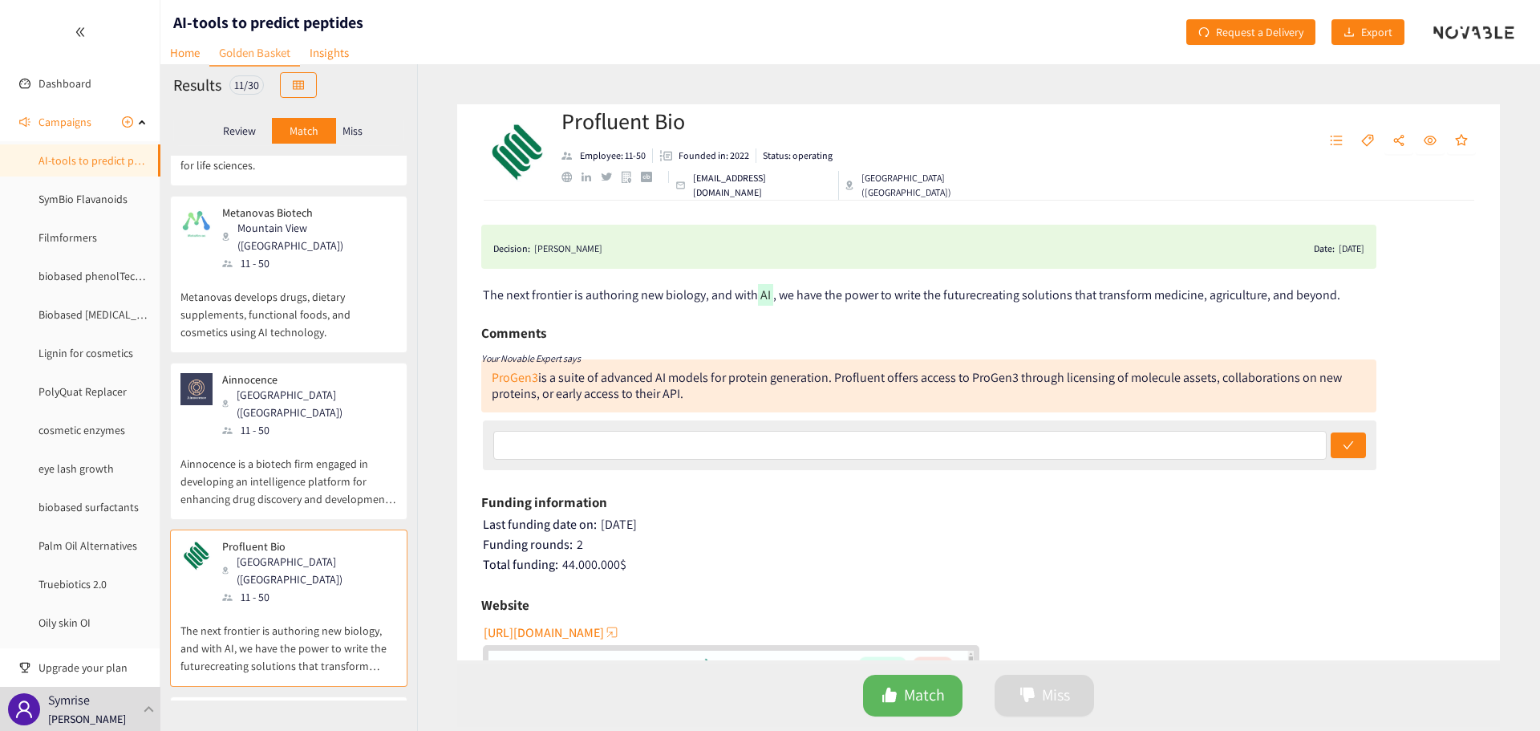
click at [604, 637] on span "[URL][DOMAIN_NAME]" at bounding box center [544, 633] width 120 height 20
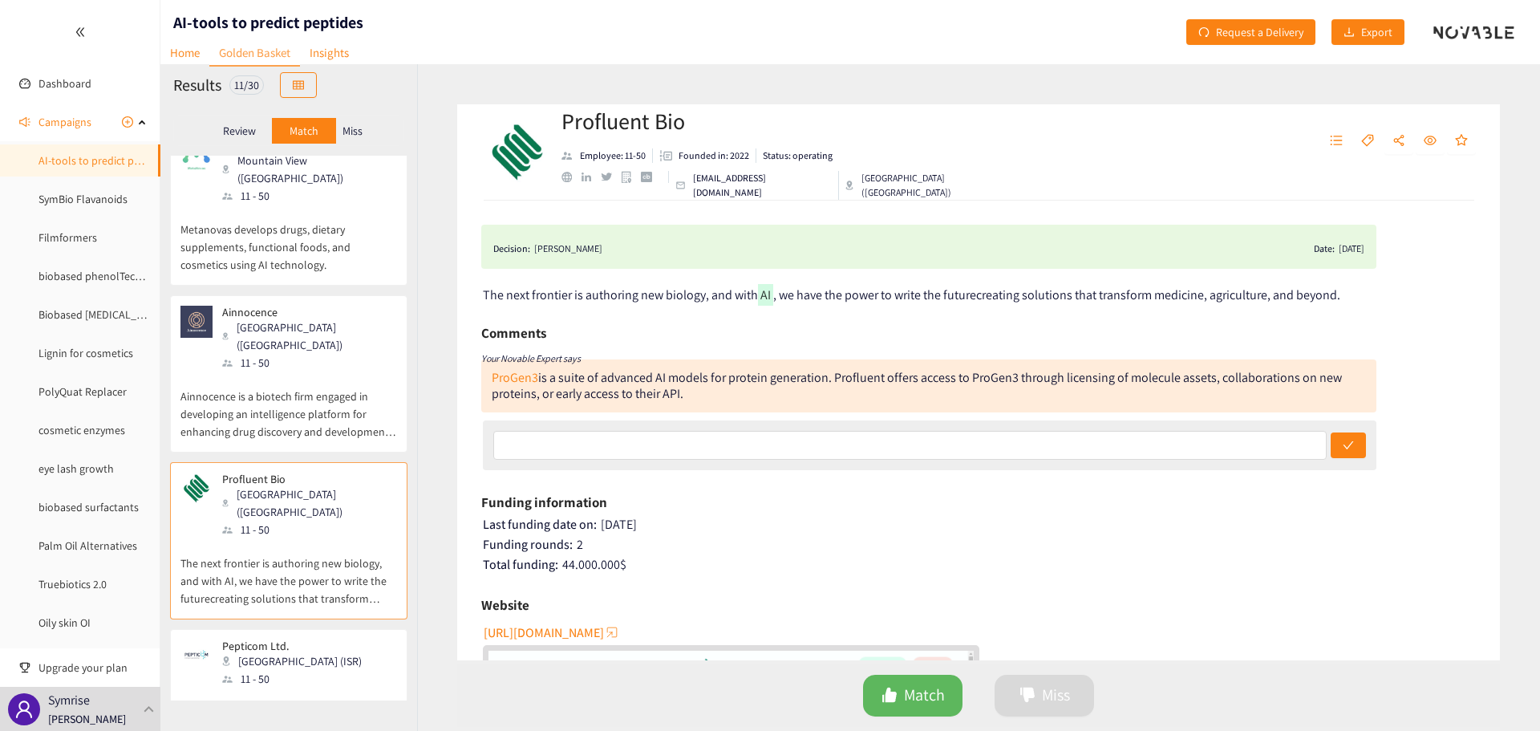
scroll to position [401, 0]
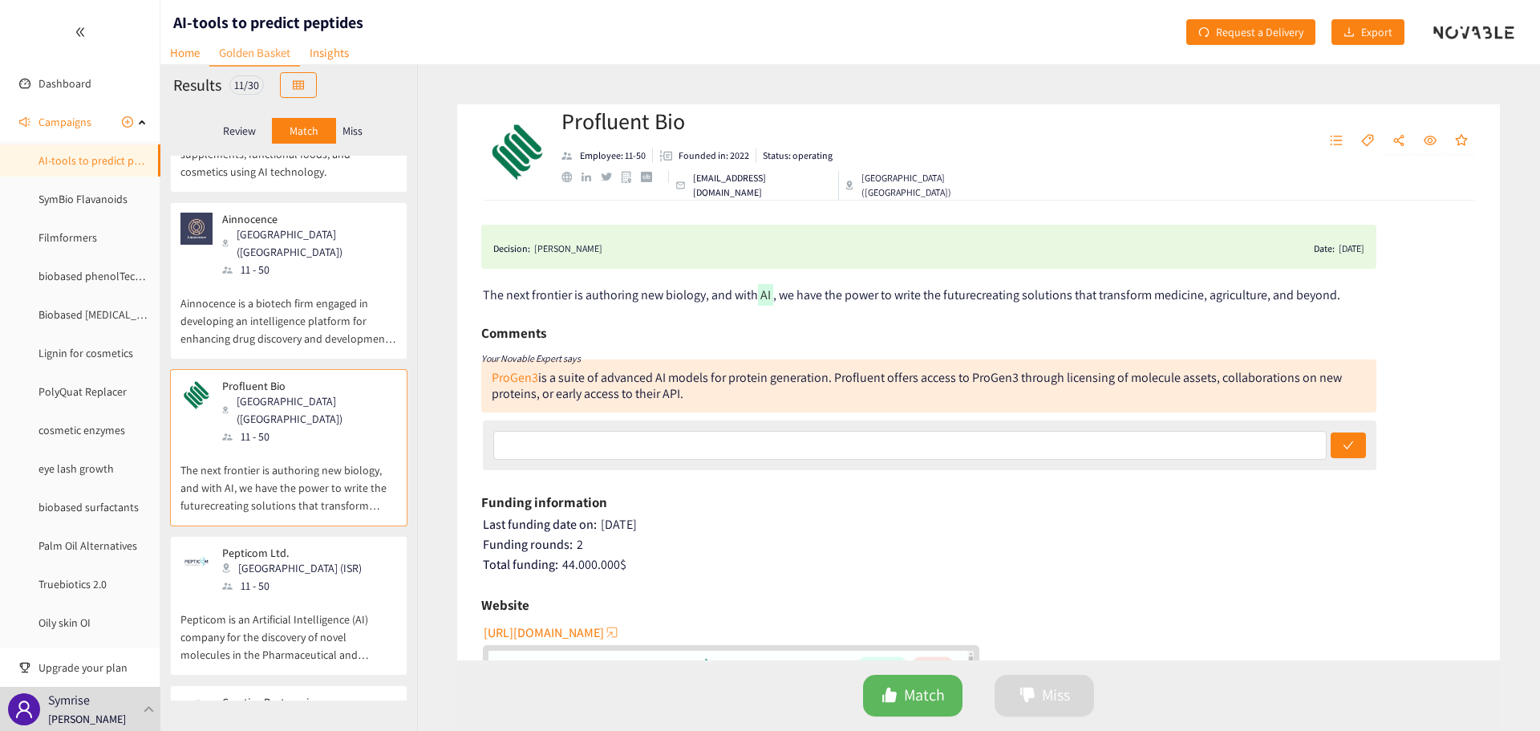
click at [323, 546] on div "Pepticom Ltd. [GEOGRAPHIC_DATA] (ISR) 11 - 50" at bounding box center [289, 570] width 217 height 48
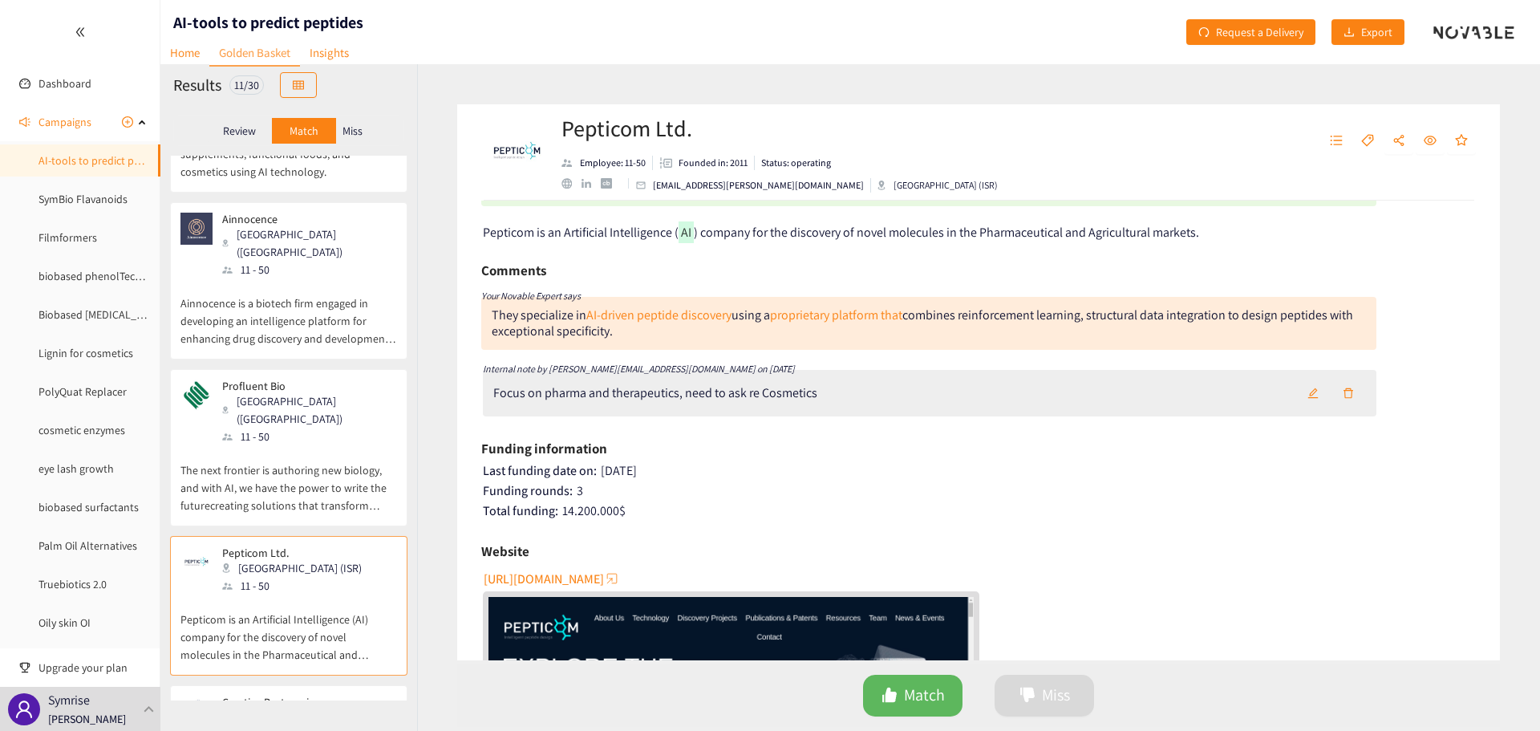
scroll to position [160, 0]
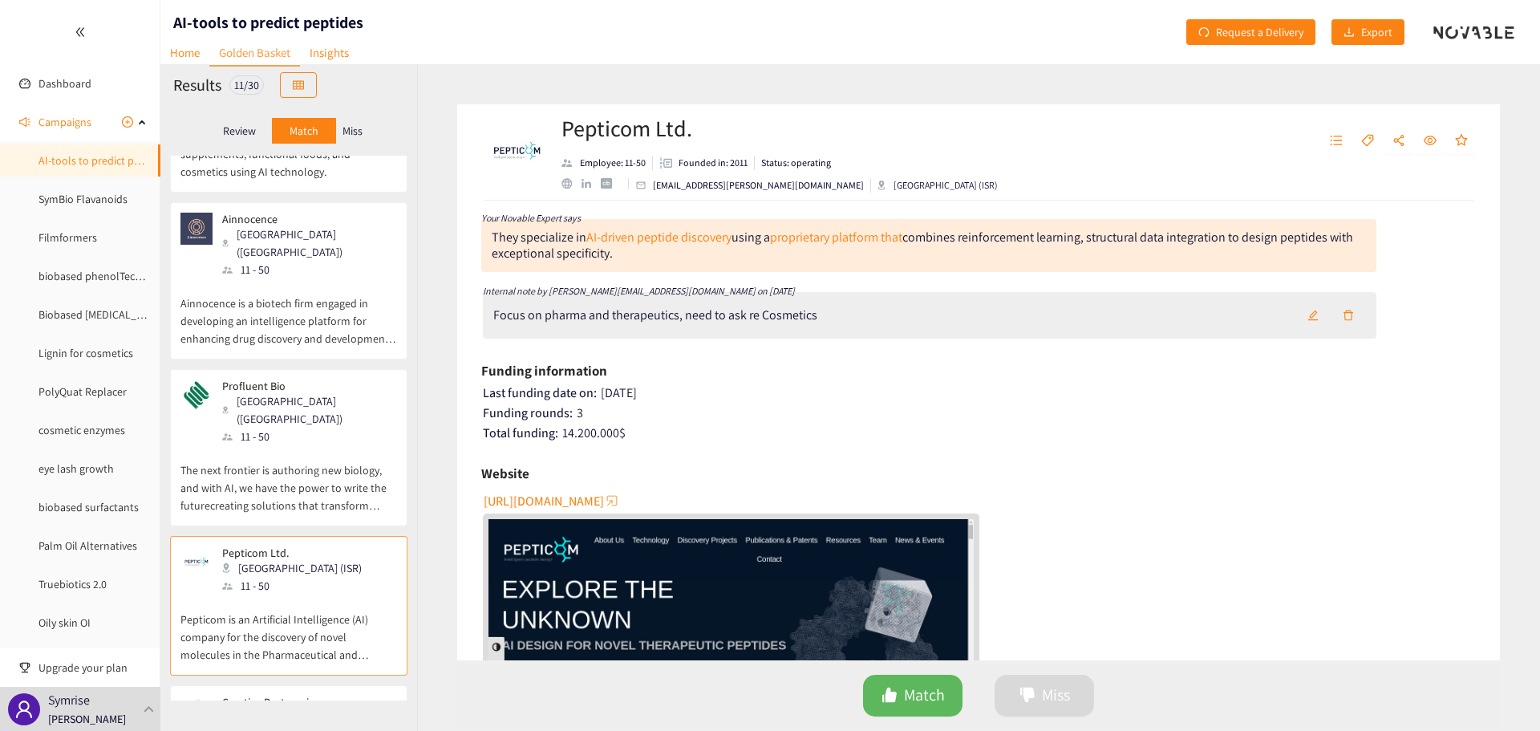
click at [597, 494] on span "[URL][DOMAIN_NAME]" at bounding box center [544, 501] width 120 height 20
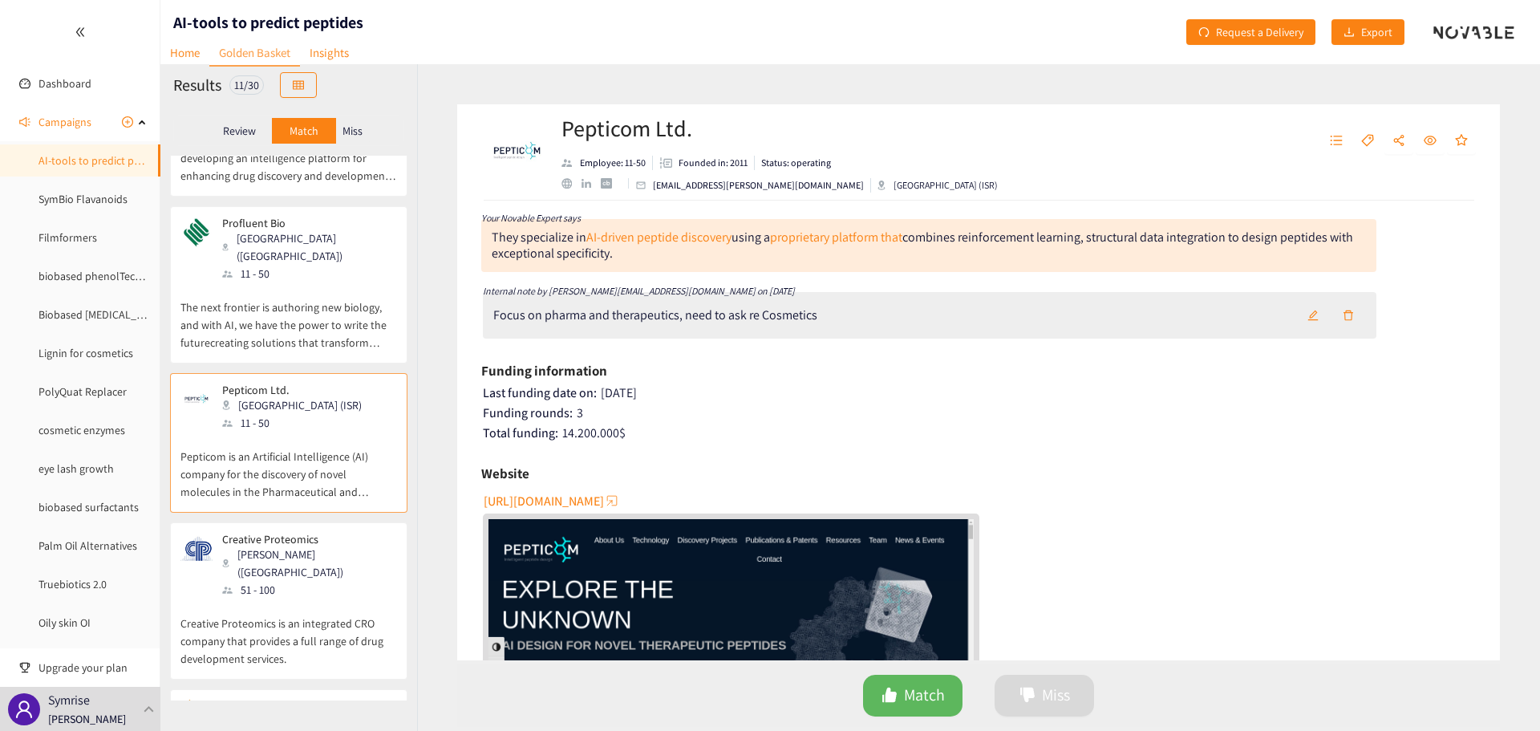
scroll to position [642, 0]
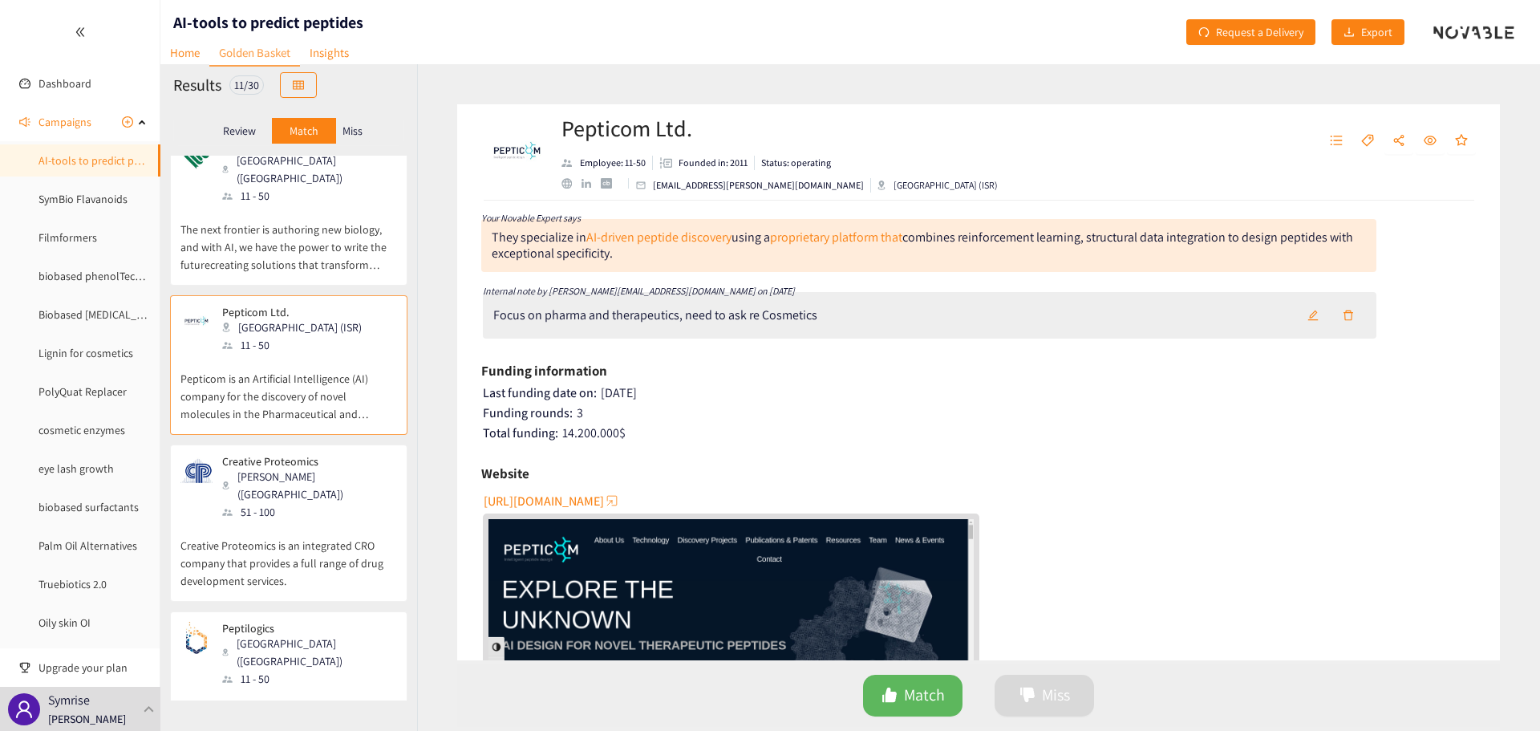
click at [304, 521] on p "Creative Proteomics is an integrated CRO company that provides a full range of …" at bounding box center [289, 555] width 217 height 69
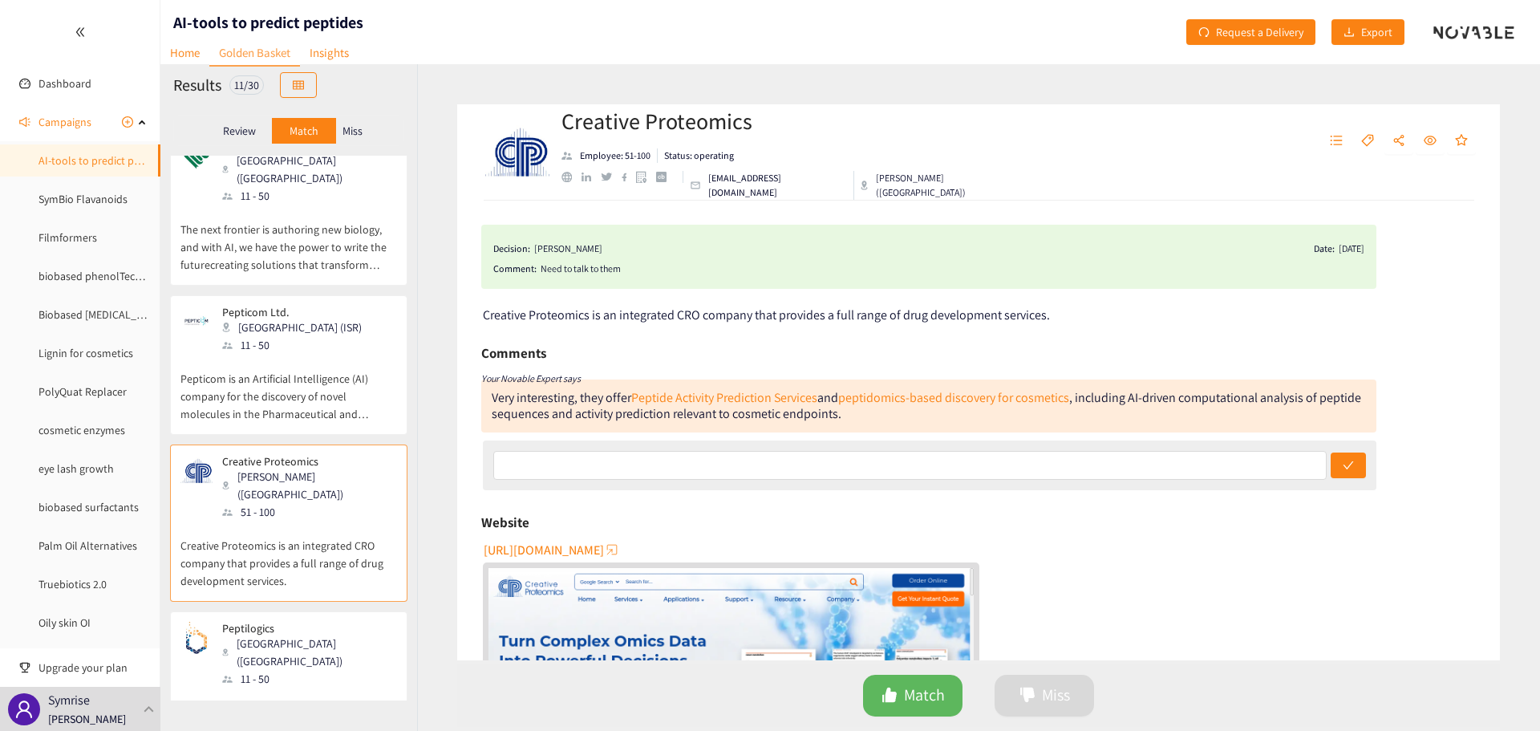
click at [581, 546] on span "[URL][DOMAIN_NAME]" at bounding box center [544, 550] width 120 height 20
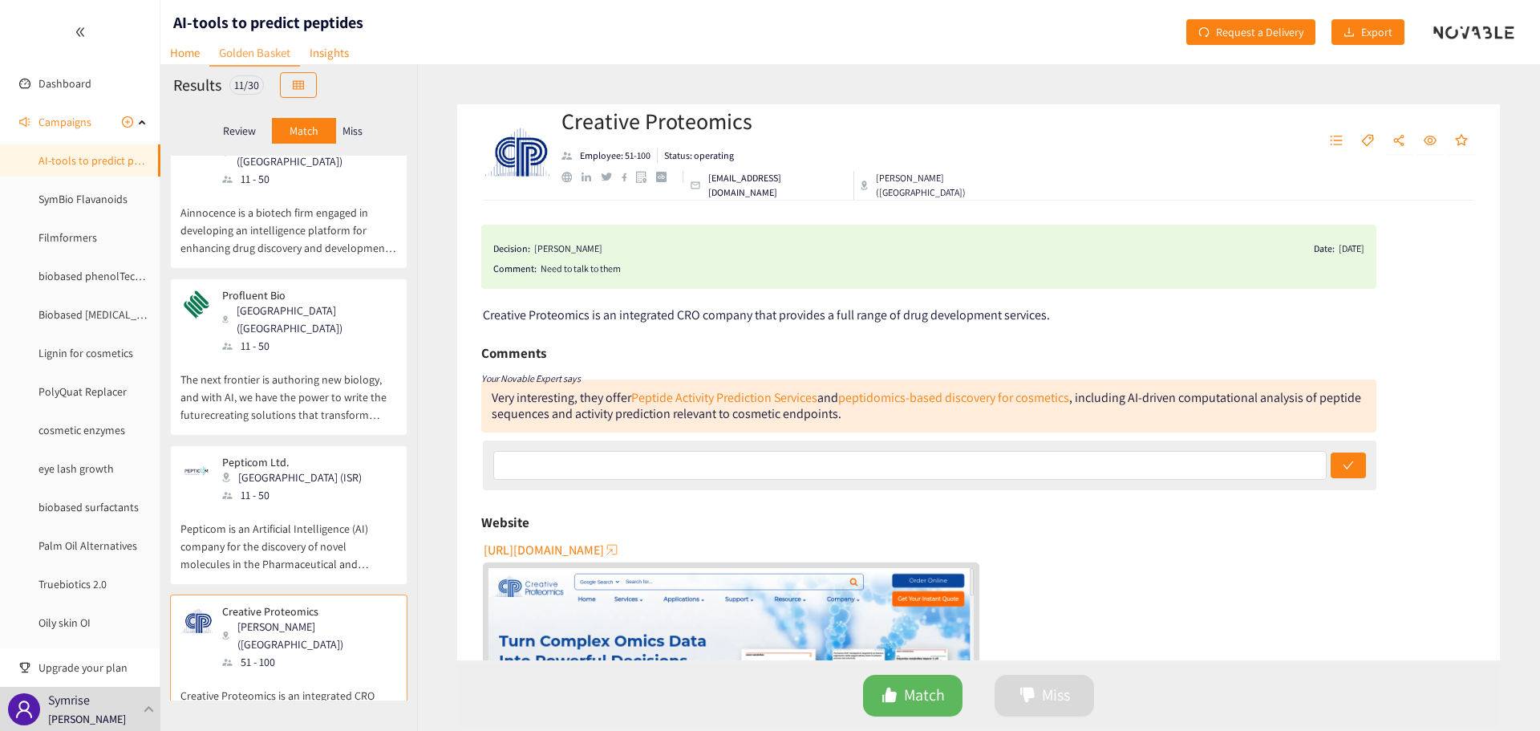
scroll to position [481, 0]
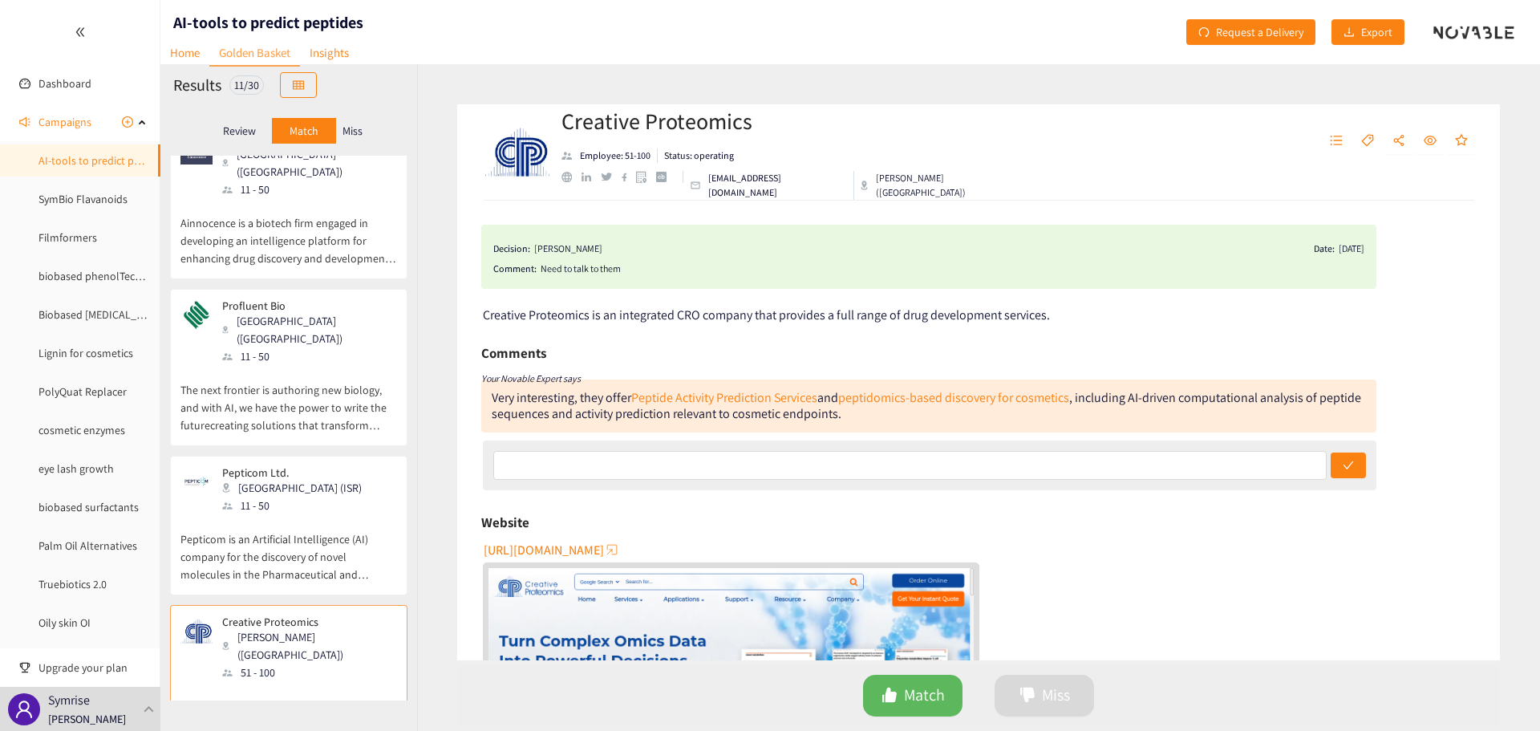
click at [266, 365] on p "The next frontier is authoring new biology, and with AI, we have the power to w…" at bounding box center [289, 399] width 217 height 69
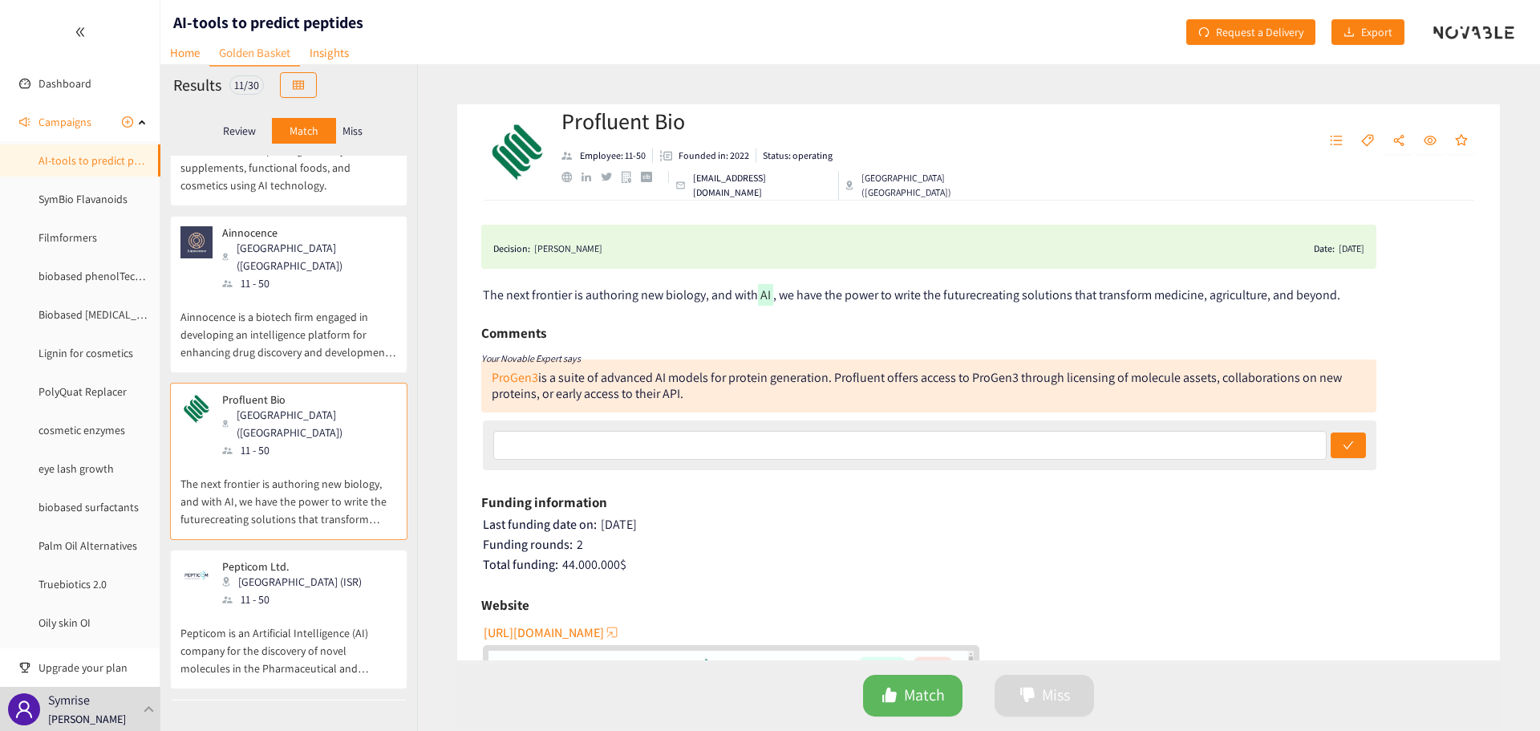
scroll to position [241, 0]
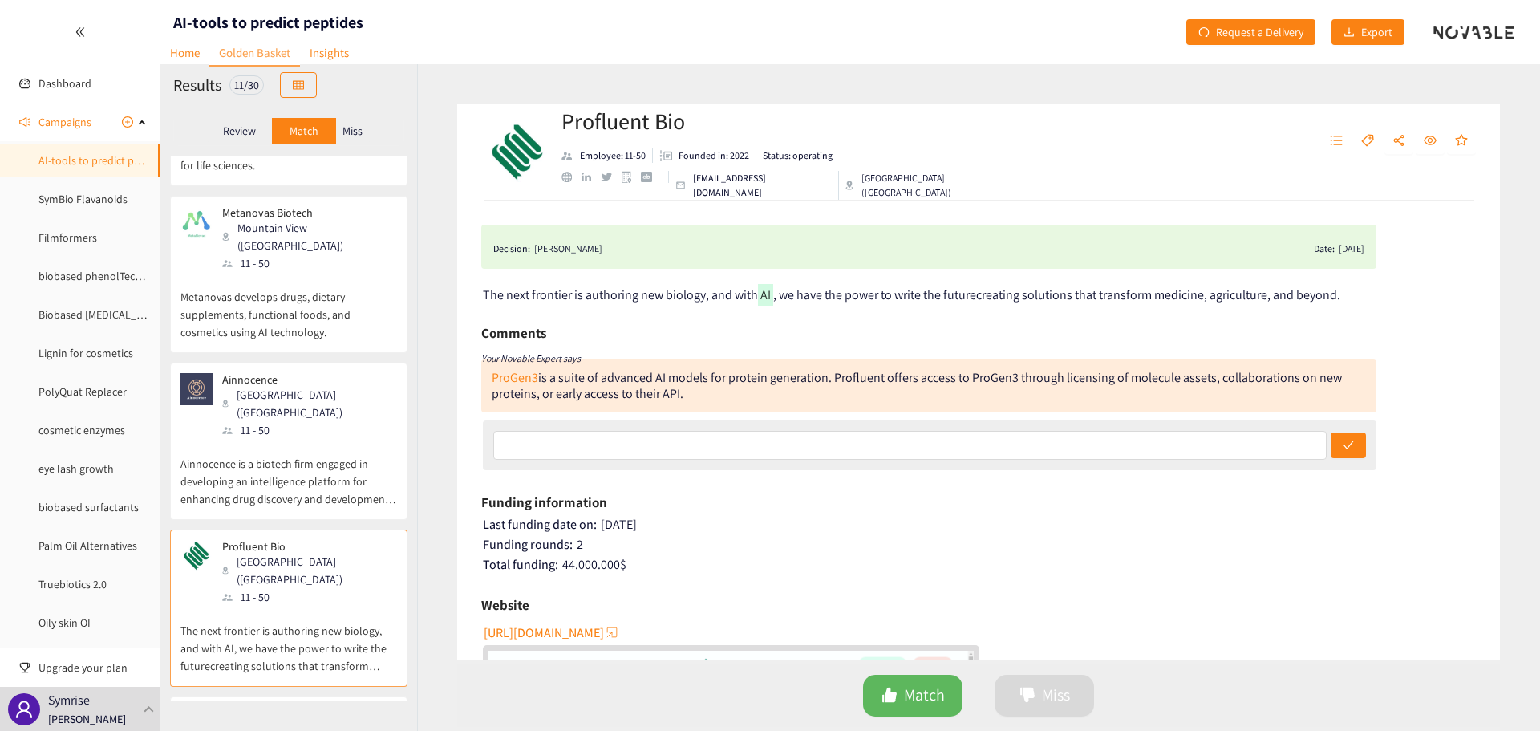
click at [316, 439] on p "Ainnocence is a biotech firm engaged in developing an intelligence platform for…" at bounding box center [289, 473] width 217 height 69
